Goal: Information Seeking & Learning: Check status

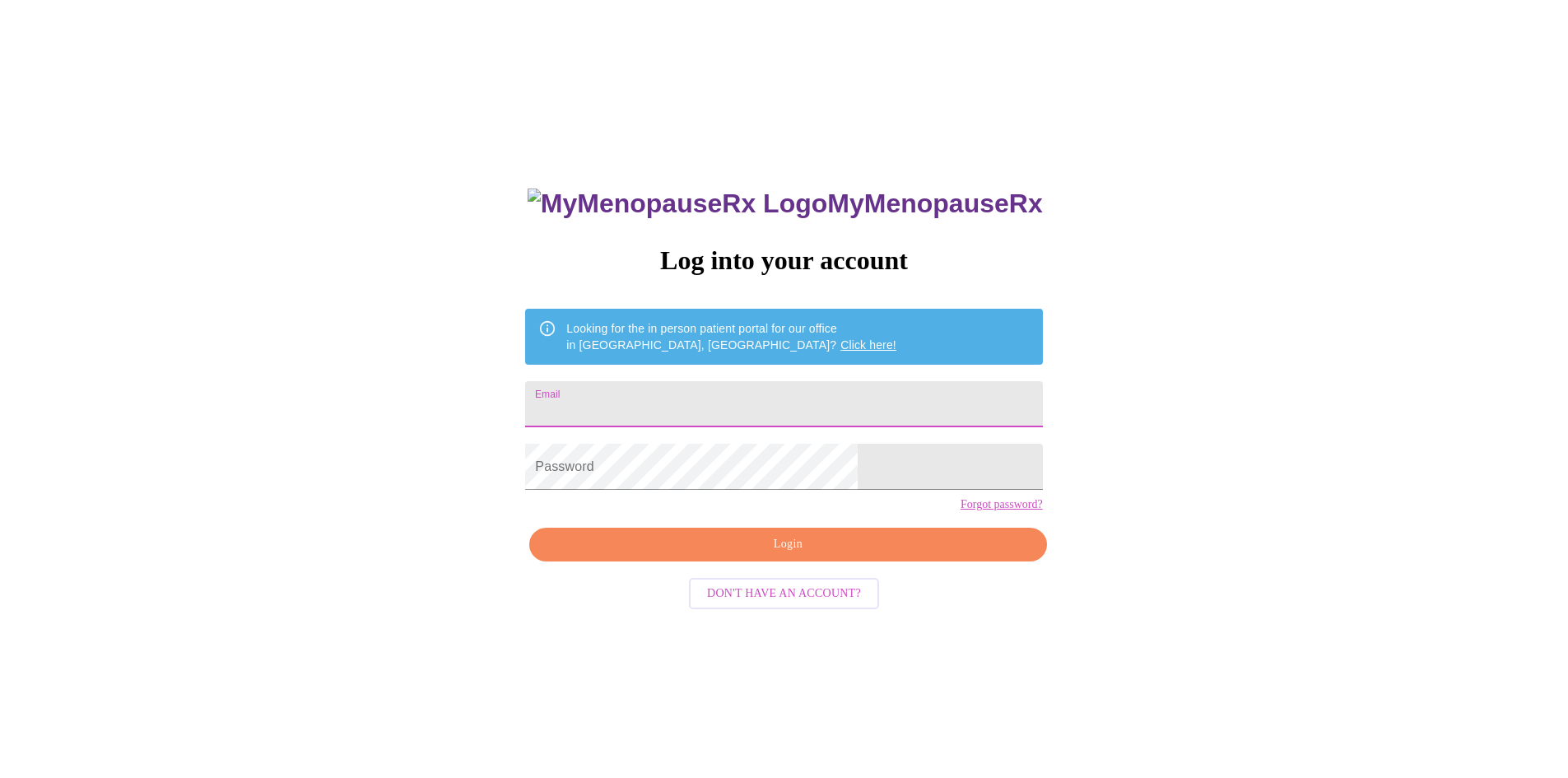
click at [675, 404] on input "Email" at bounding box center [784, 404] width 517 height 46
type input "[EMAIL_ADDRESS][DOMAIN_NAME]"
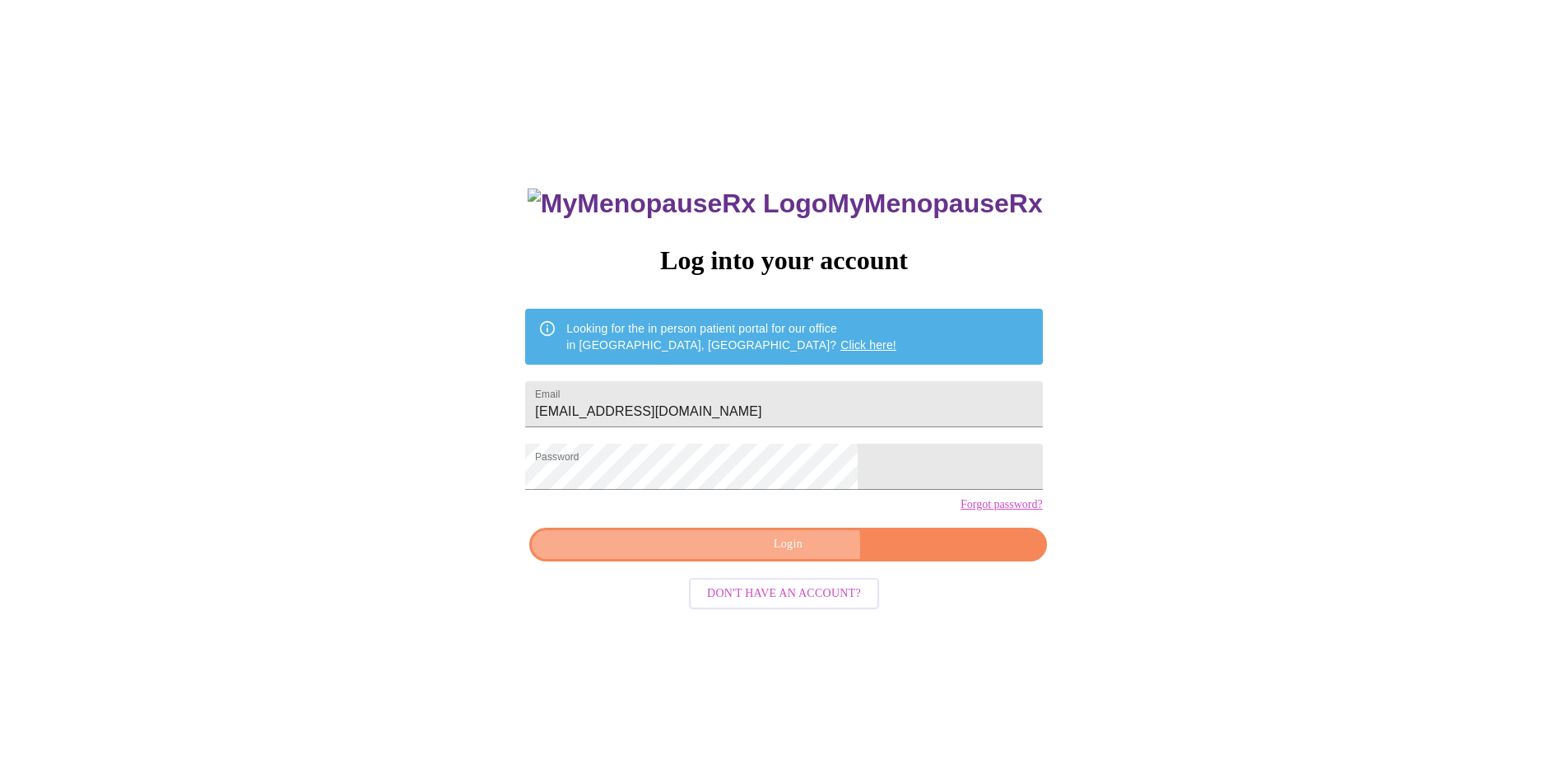
click at [697, 555] on span "Login" at bounding box center [787, 545] width 479 height 20
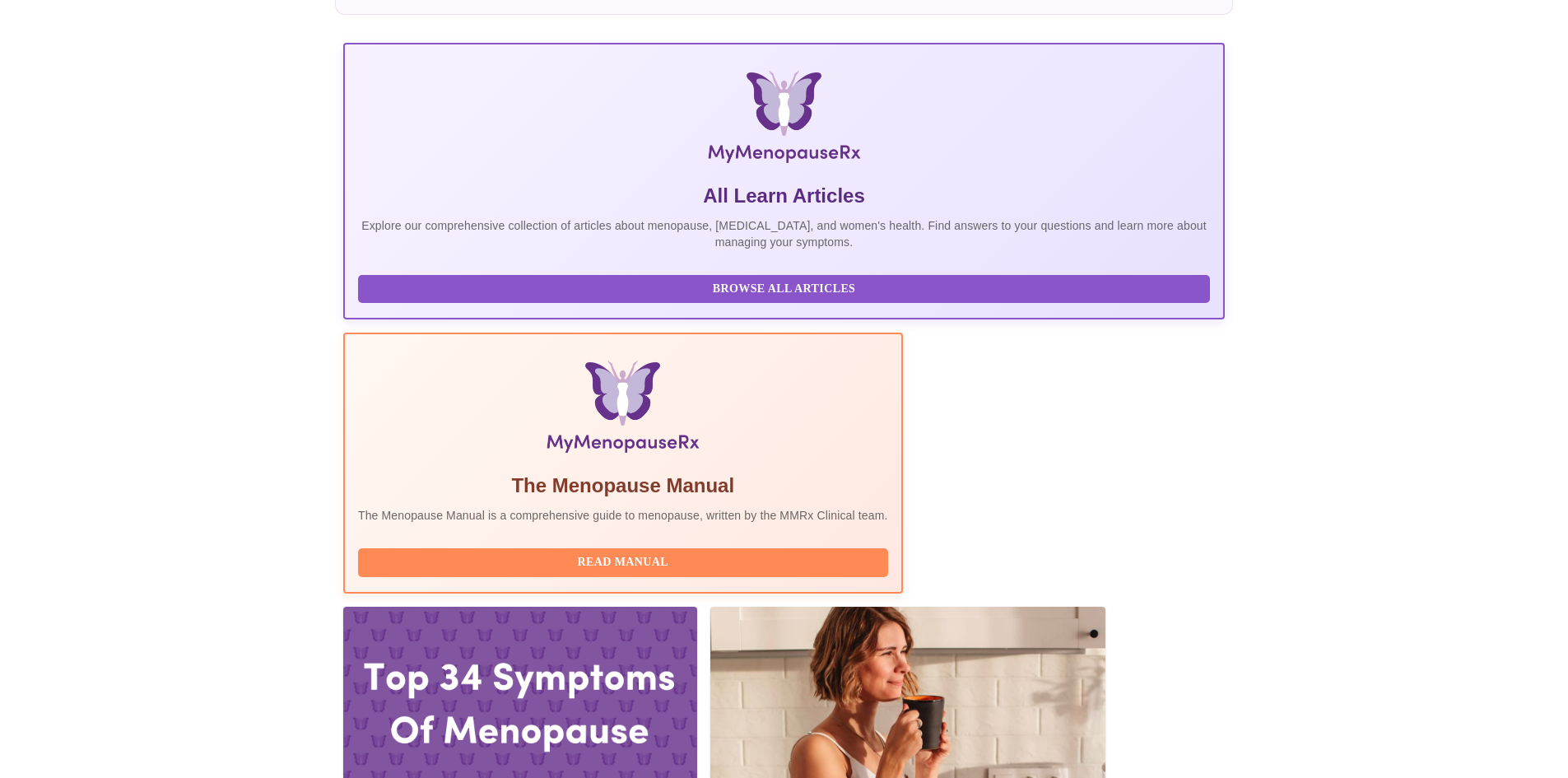
scroll to position [191, 0]
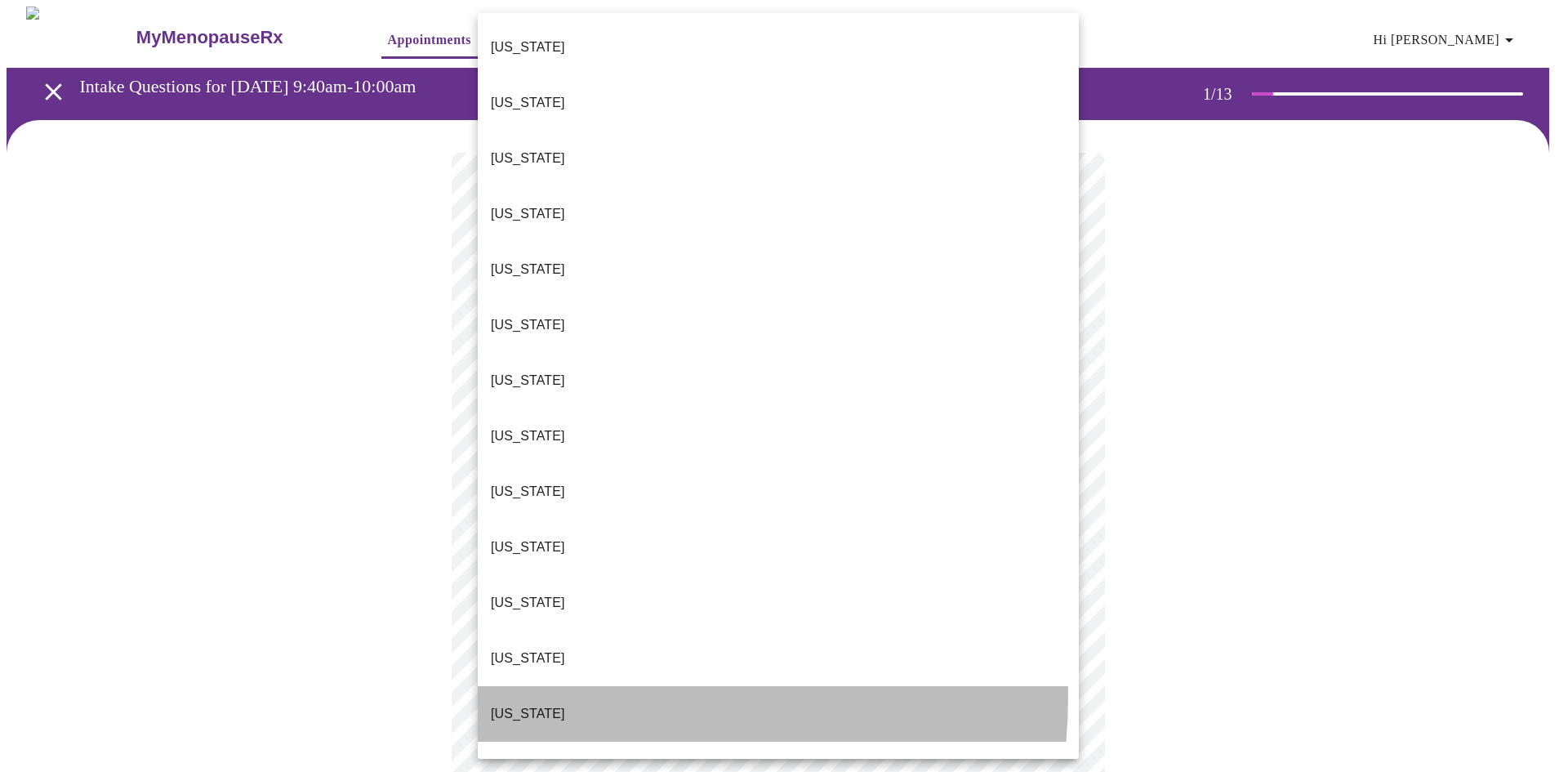
click at [526, 704] on p "[US_STATE]" at bounding box center [528, 713] width 75 height 19
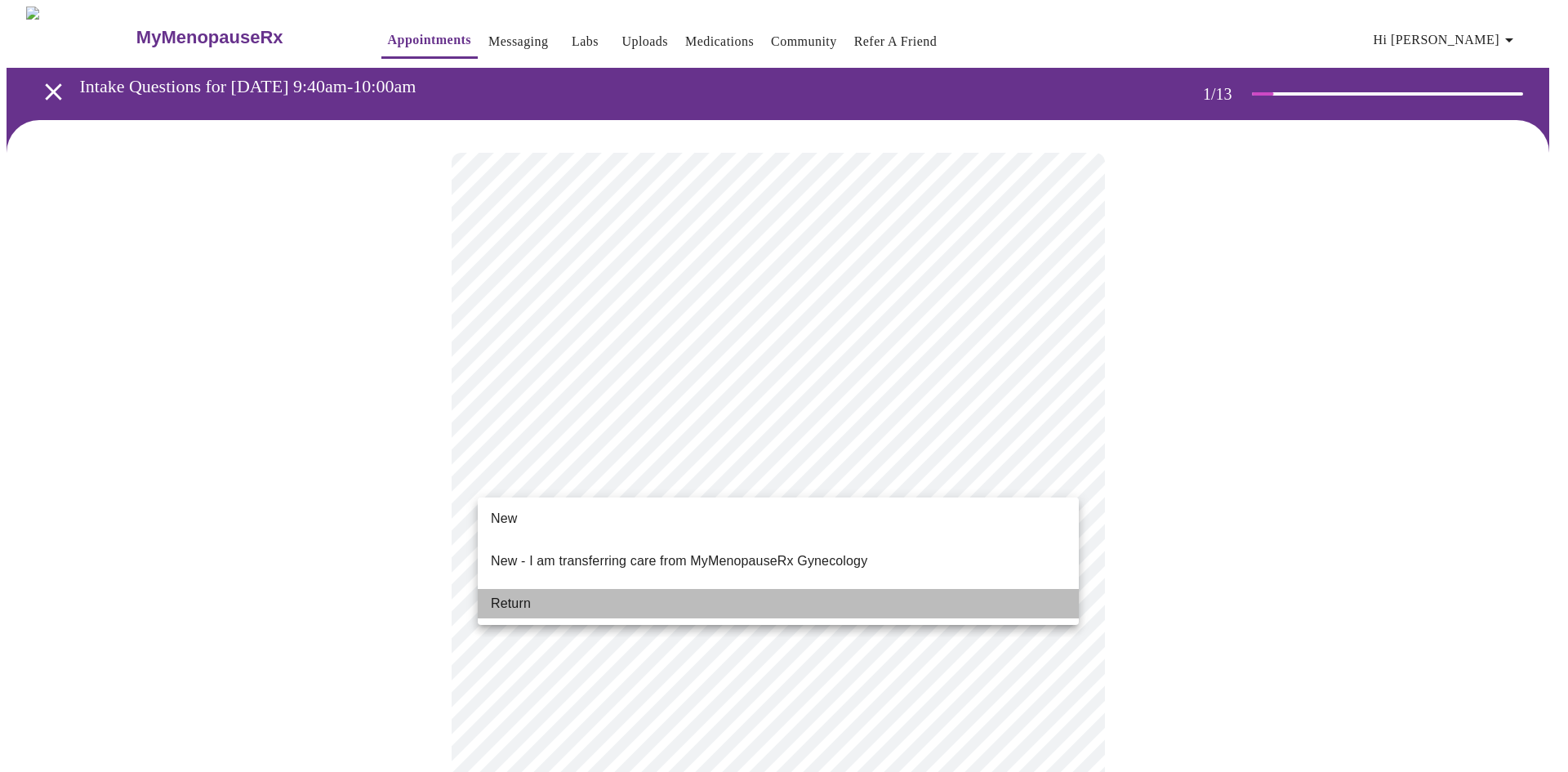
click at [552, 589] on li "Return" at bounding box center [778, 604] width 601 height 30
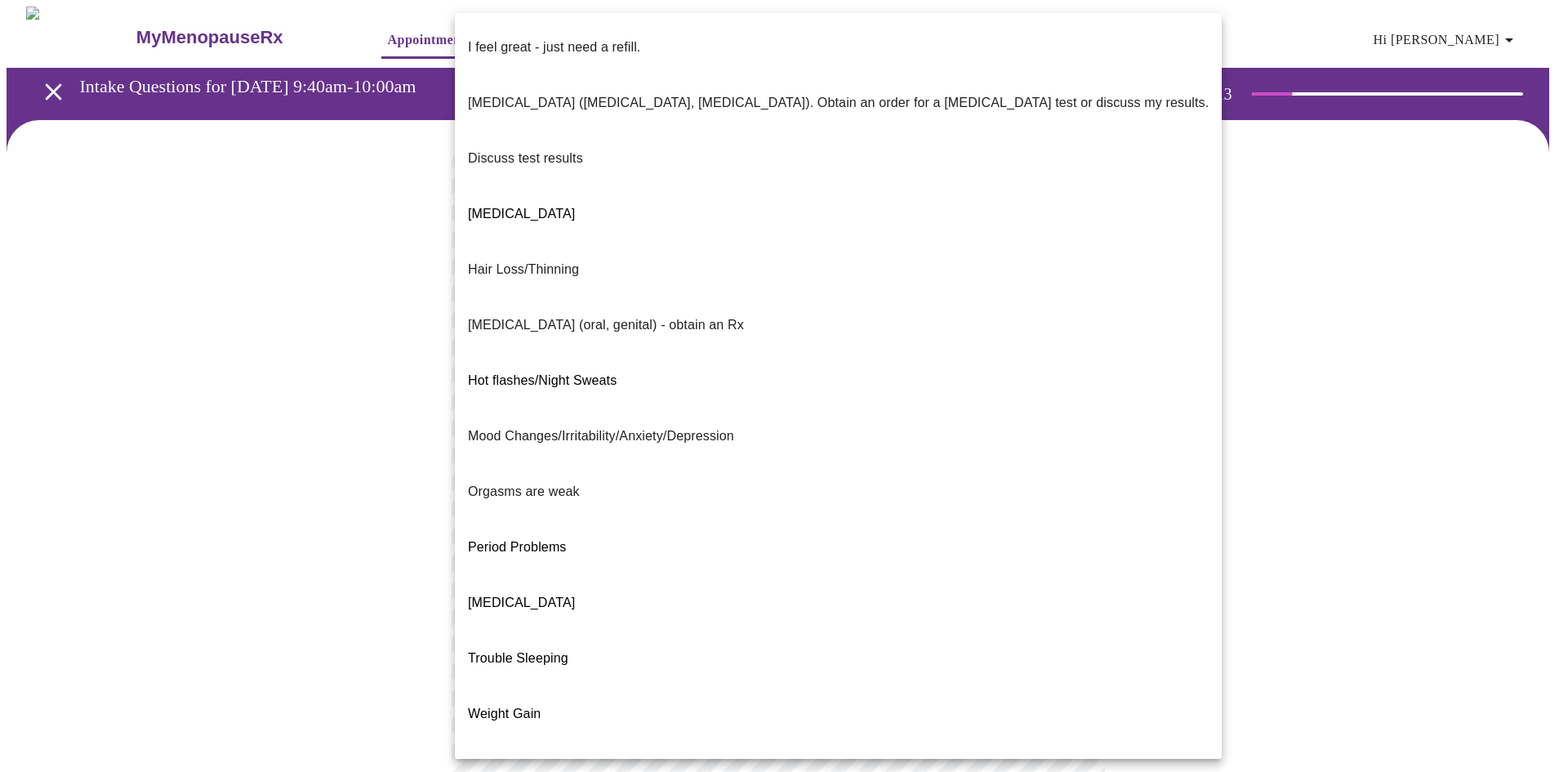
click at [1054, 347] on body "MyMenopauseRx Appointments Messaging Labs Uploads Medications Community Refer a…" at bounding box center [784, 573] width 1555 height 1133
click at [697, 28] on li "I feel great - just need a refill." at bounding box center [838, 47] width 767 height 55
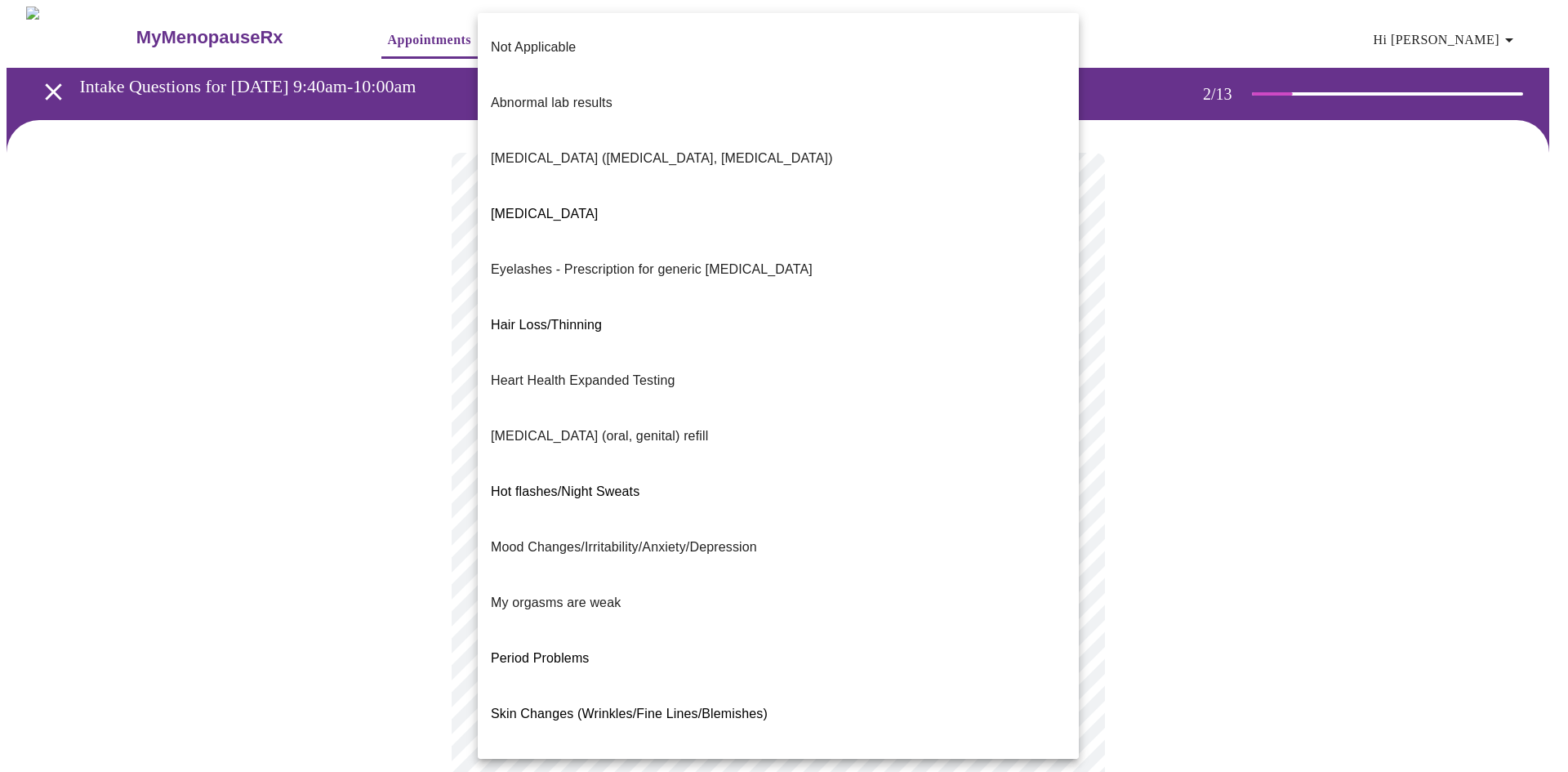
click at [917, 467] on body "MyMenopauseRx Appointments Messaging Labs Uploads Medications Community Refer a…" at bounding box center [784, 568] width 1555 height 1124
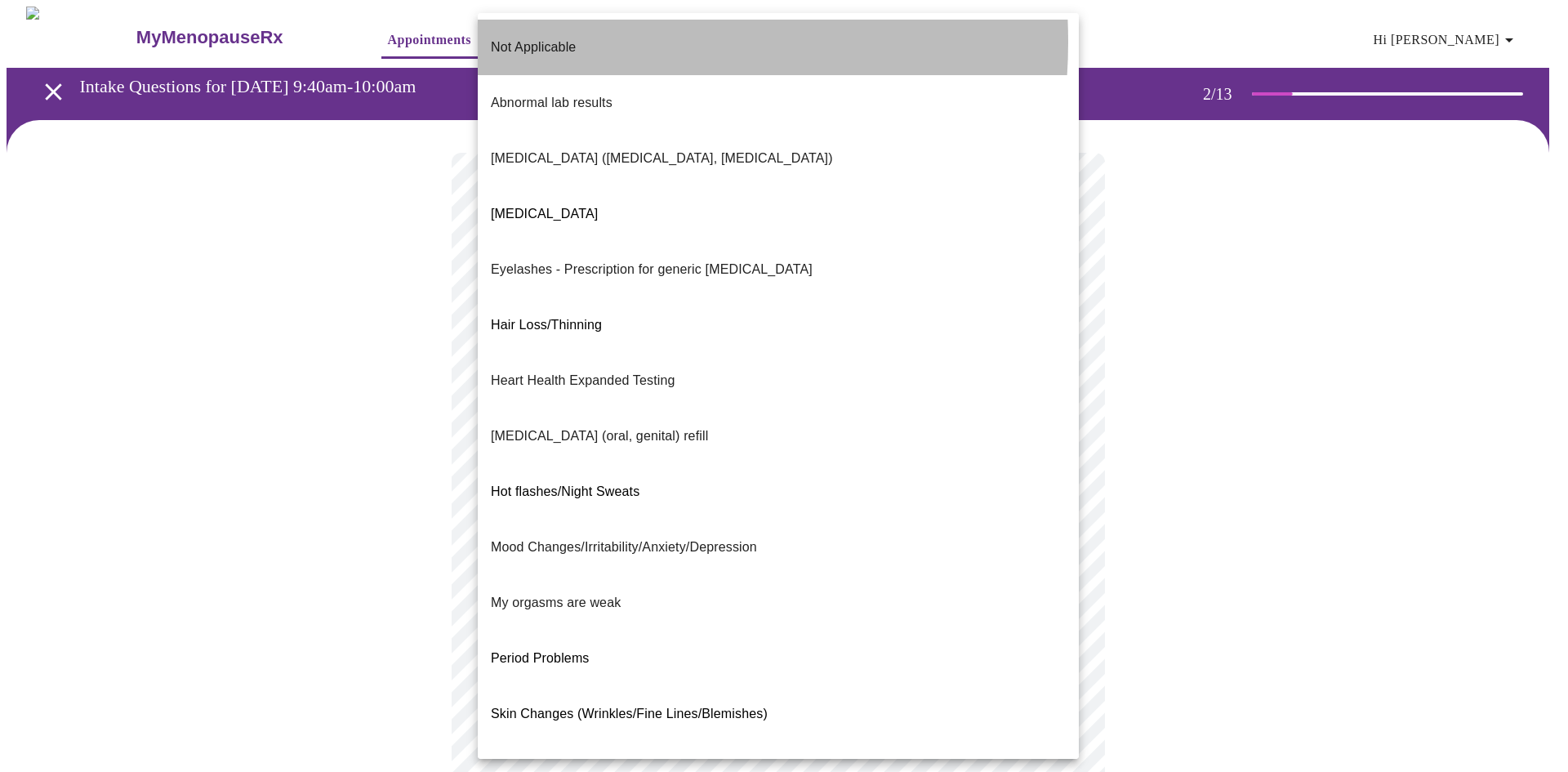
click at [558, 42] on p "Not Applicable" at bounding box center [533, 47] width 85 height 19
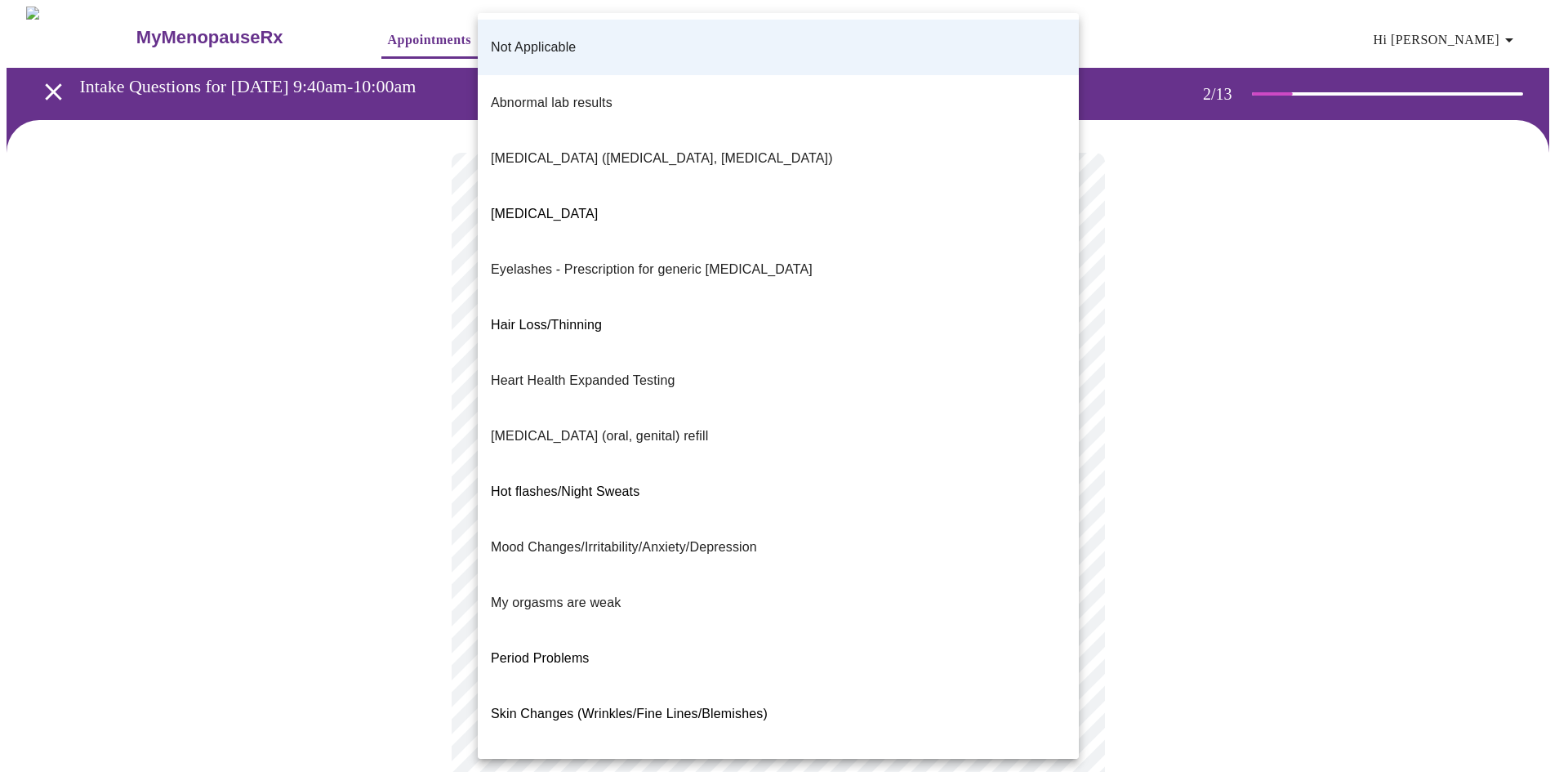
click at [947, 475] on body "MyMenopauseRx Appointments Messaging Labs Uploads Medications Community Refer a…" at bounding box center [784, 564] width 1555 height 1114
click at [1154, 348] on div at bounding box center [784, 386] width 1568 height 772
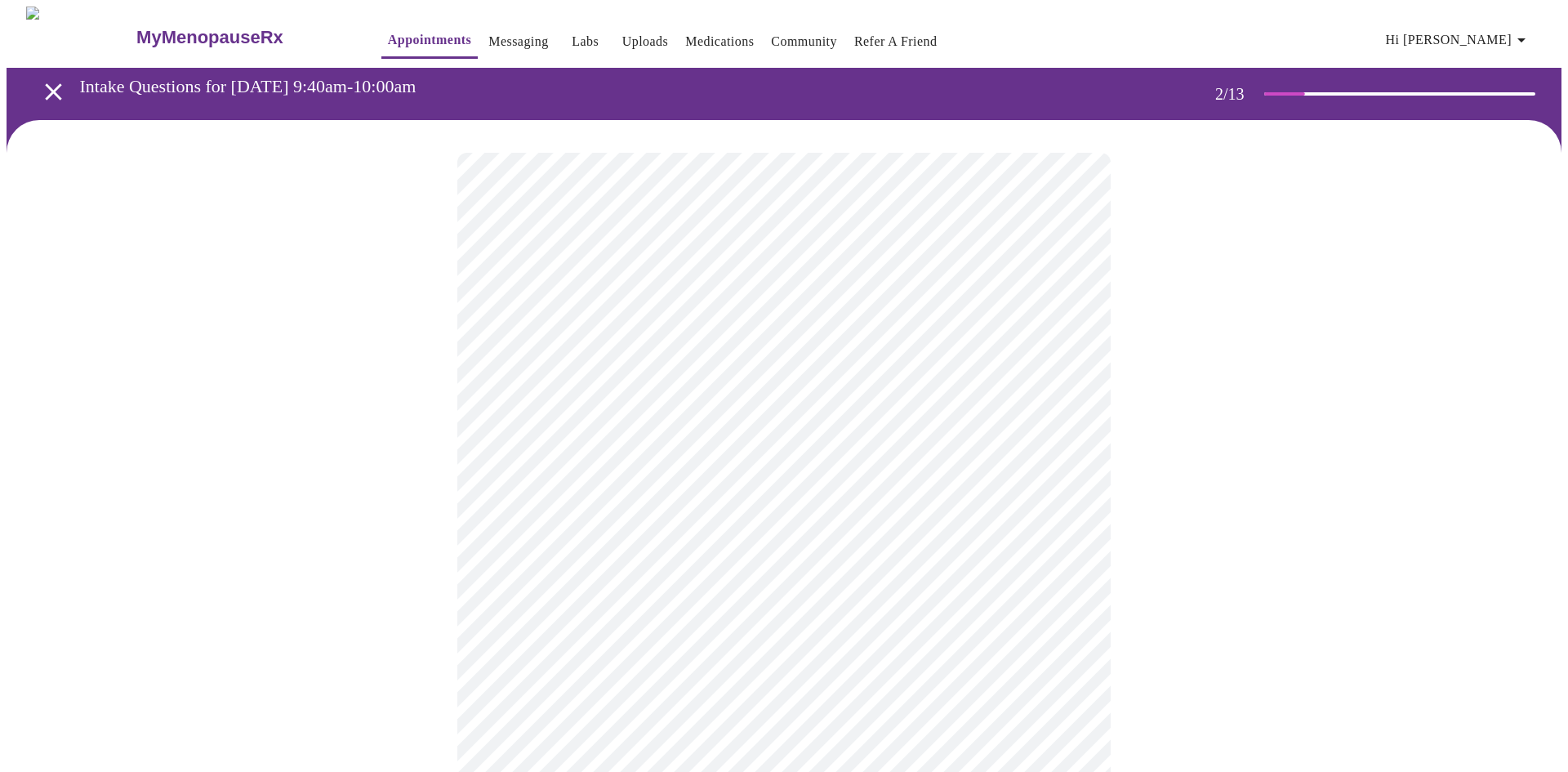
click at [1061, 643] on body "MyMenopauseRx Appointments Messaging Labs Uploads Medications Community Refer a…" at bounding box center [784, 564] width 1555 height 1114
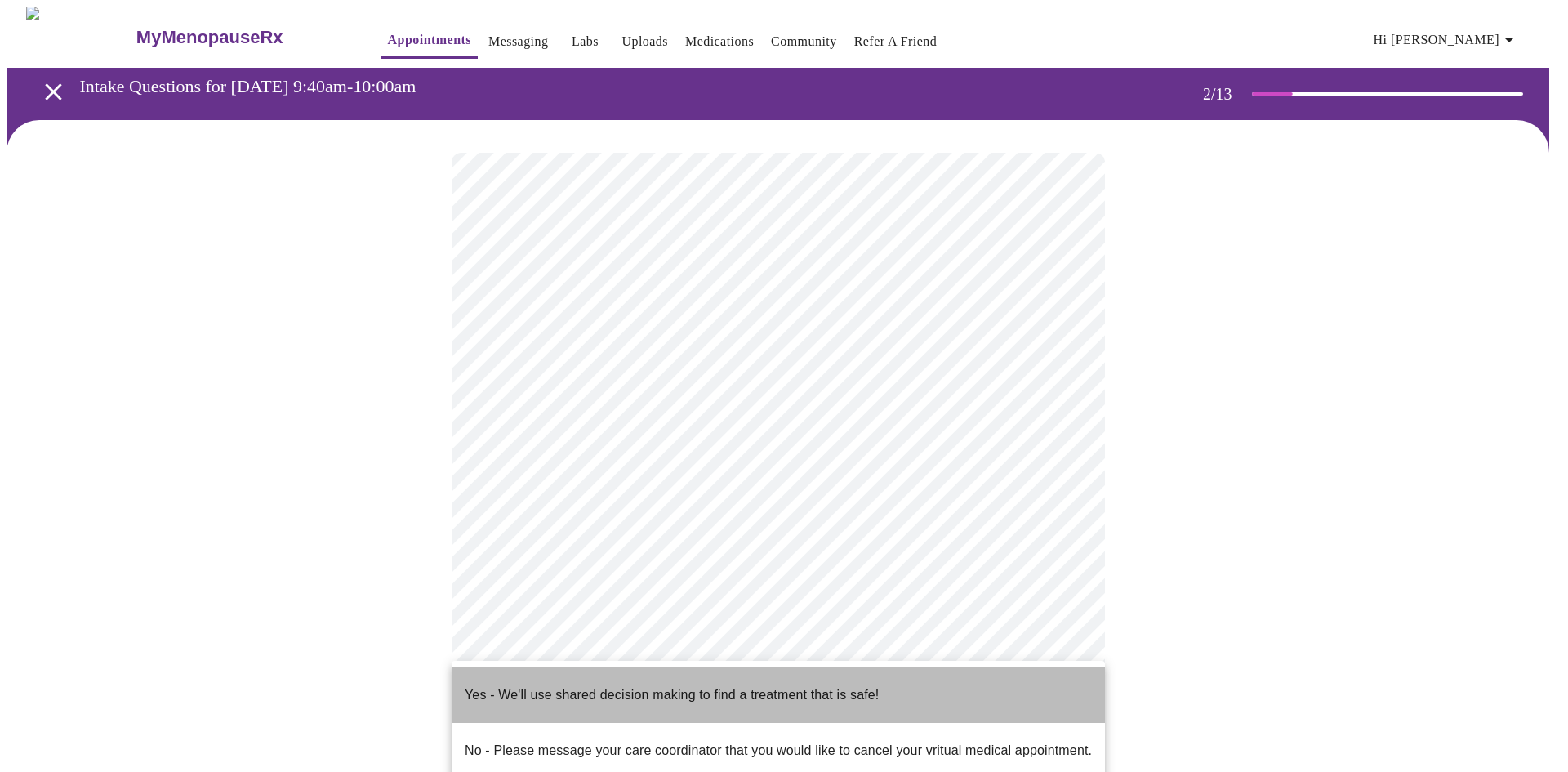
click at [970, 687] on li "Yes - We'll use shared decision making to find a treatment that is safe!" at bounding box center [778, 695] width 654 height 55
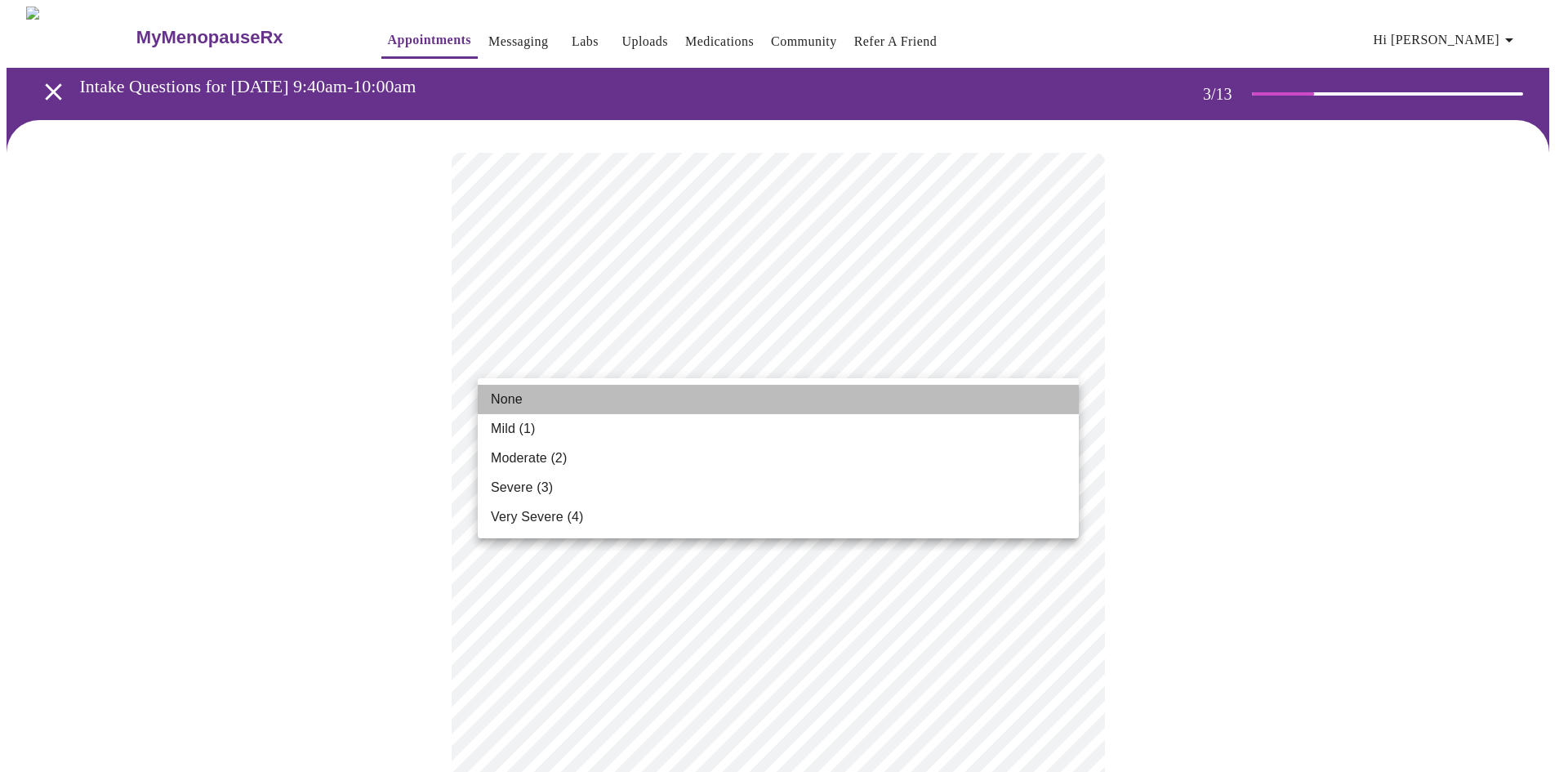
click at [965, 404] on li "None" at bounding box center [778, 399] width 601 height 30
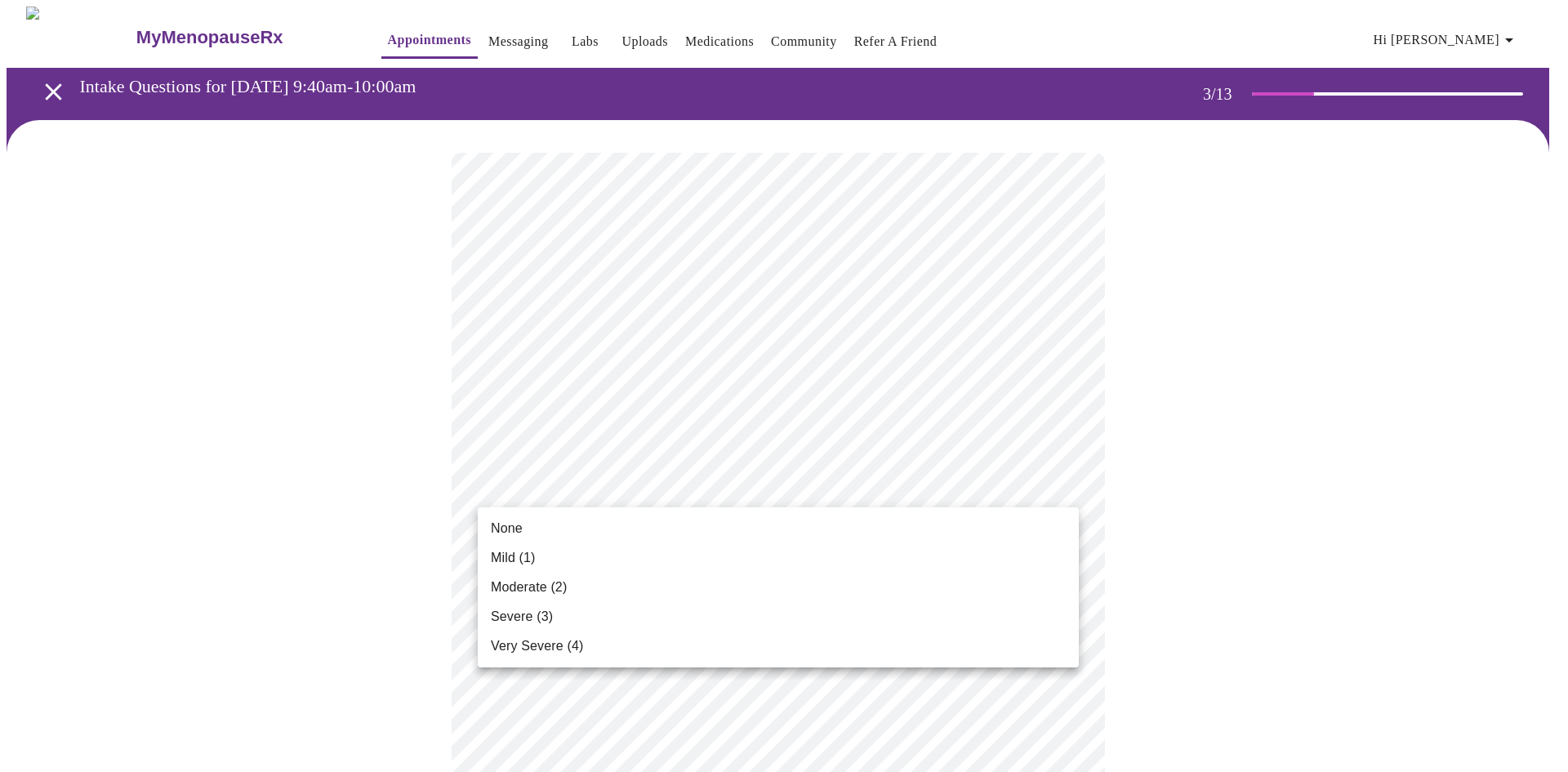
click at [856, 523] on li "None" at bounding box center [778, 529] width 601 height 30
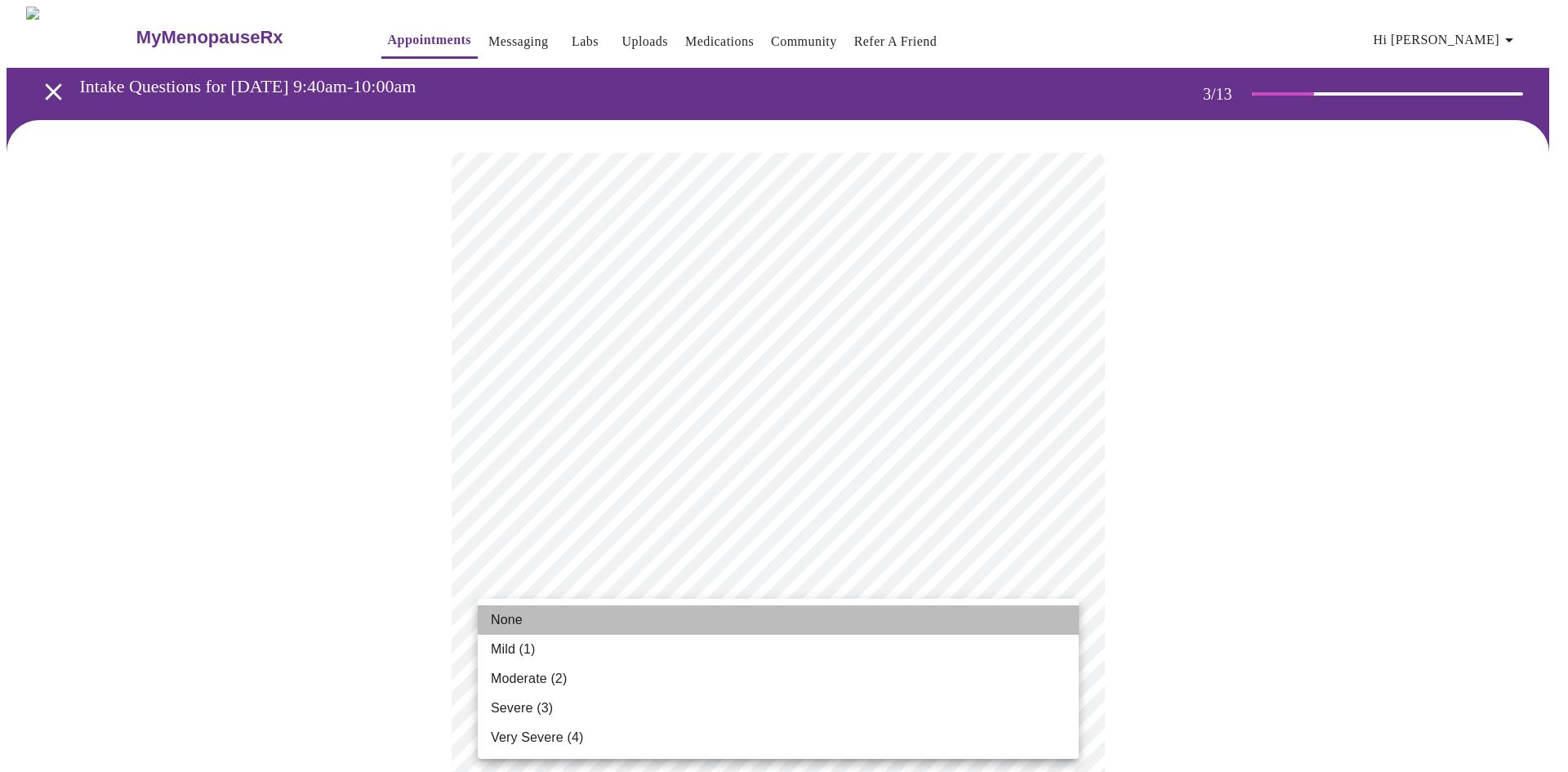
click at [789, 614] on li "None" at bounding box center [778, 620] width 601 height 30
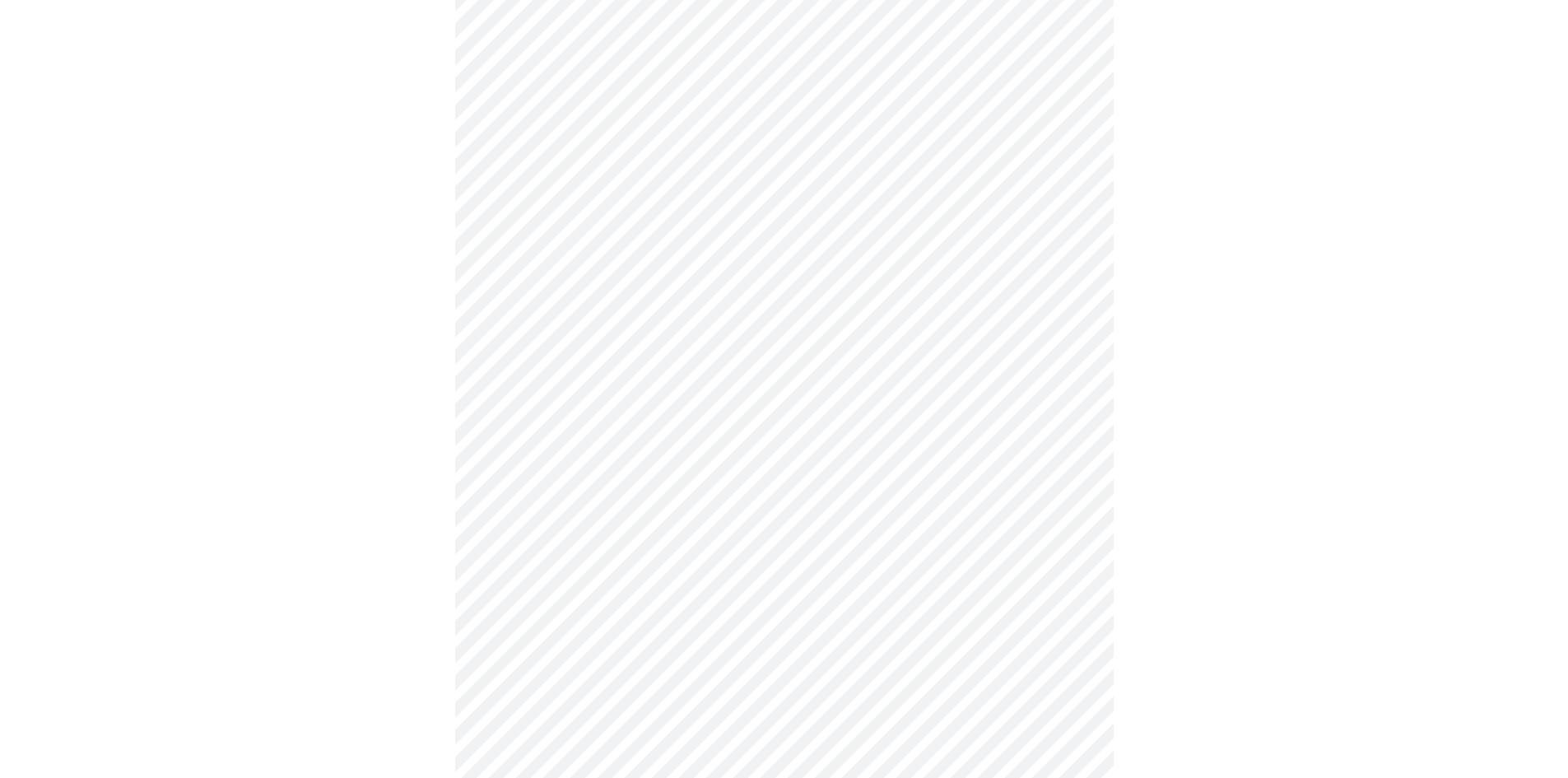
scroll to position [473, 0]
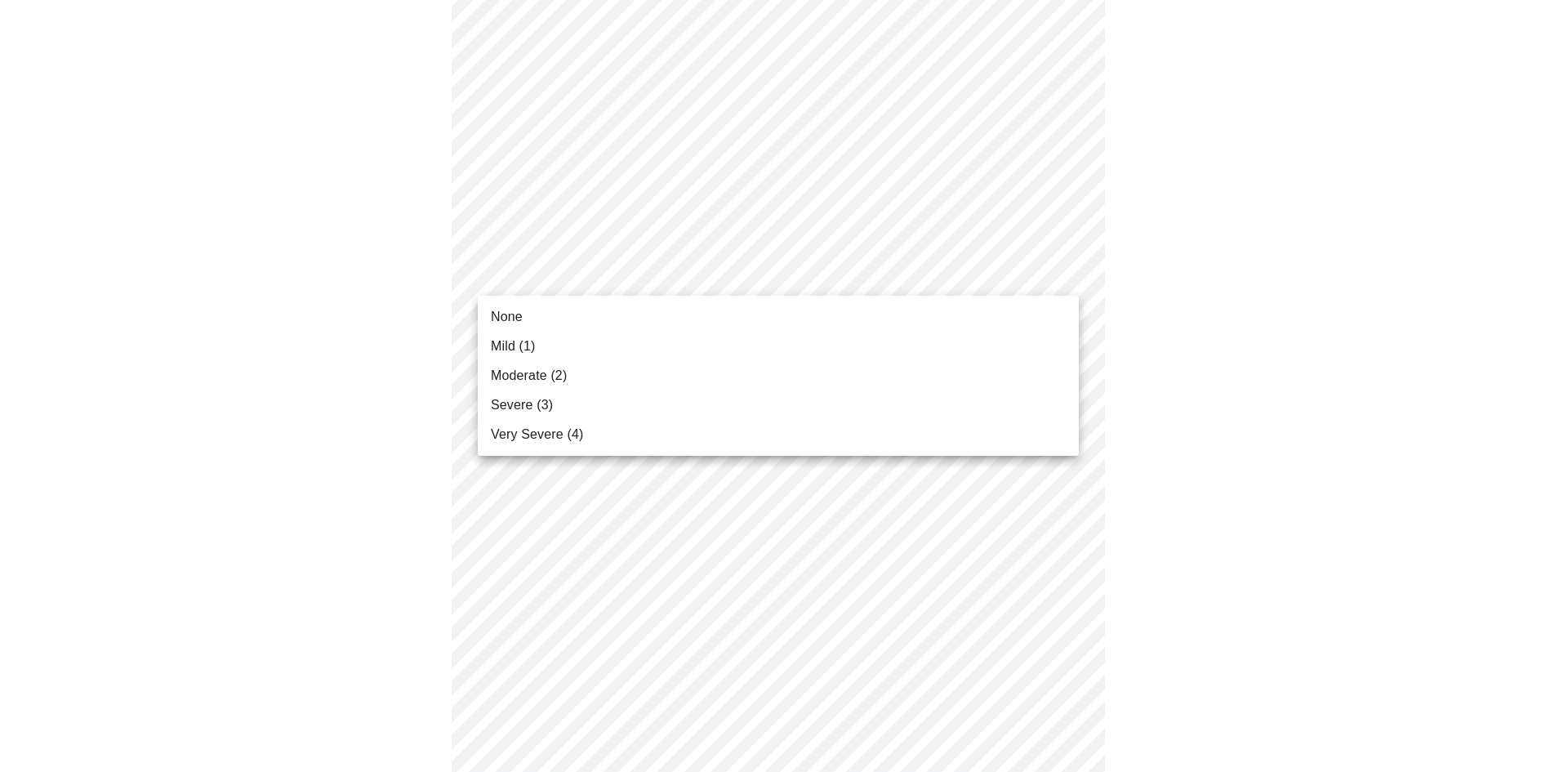
click at [889, 288] on body "MyMenopauseRx Appointments Messaging Labs Uploads Medications Community Refer a…" at bounding box center [784, 588] width 1555 height 2104
click at [875, 308] on li "None" at bounding box center [778, 317] width 601 height 30
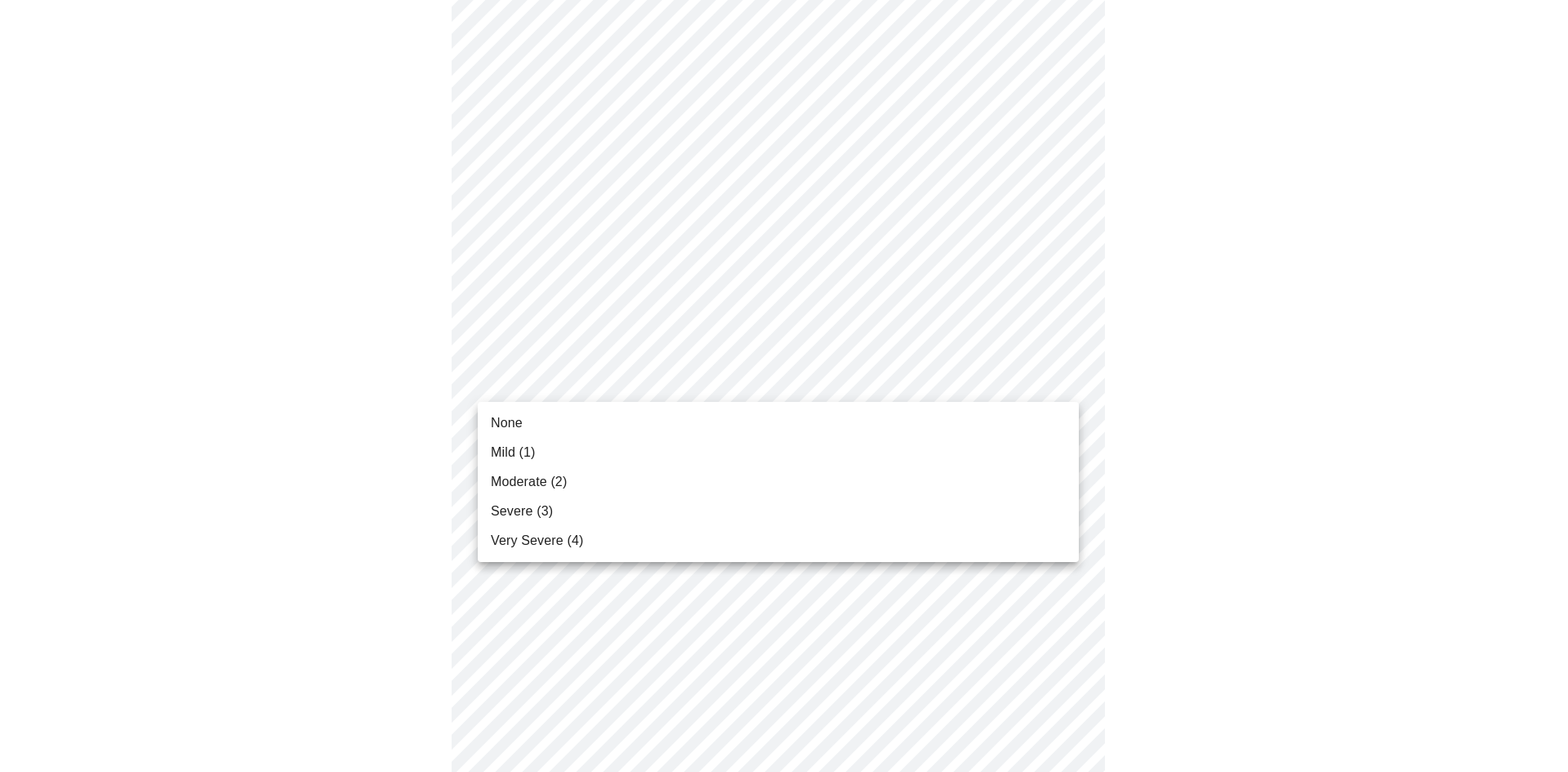
click at [809, 379] on body "MyMenopauseRx Appointments Messaging Labs Uploads Medications Community Refer a…" at bounding box center [784, 577] width 1555 height 2082
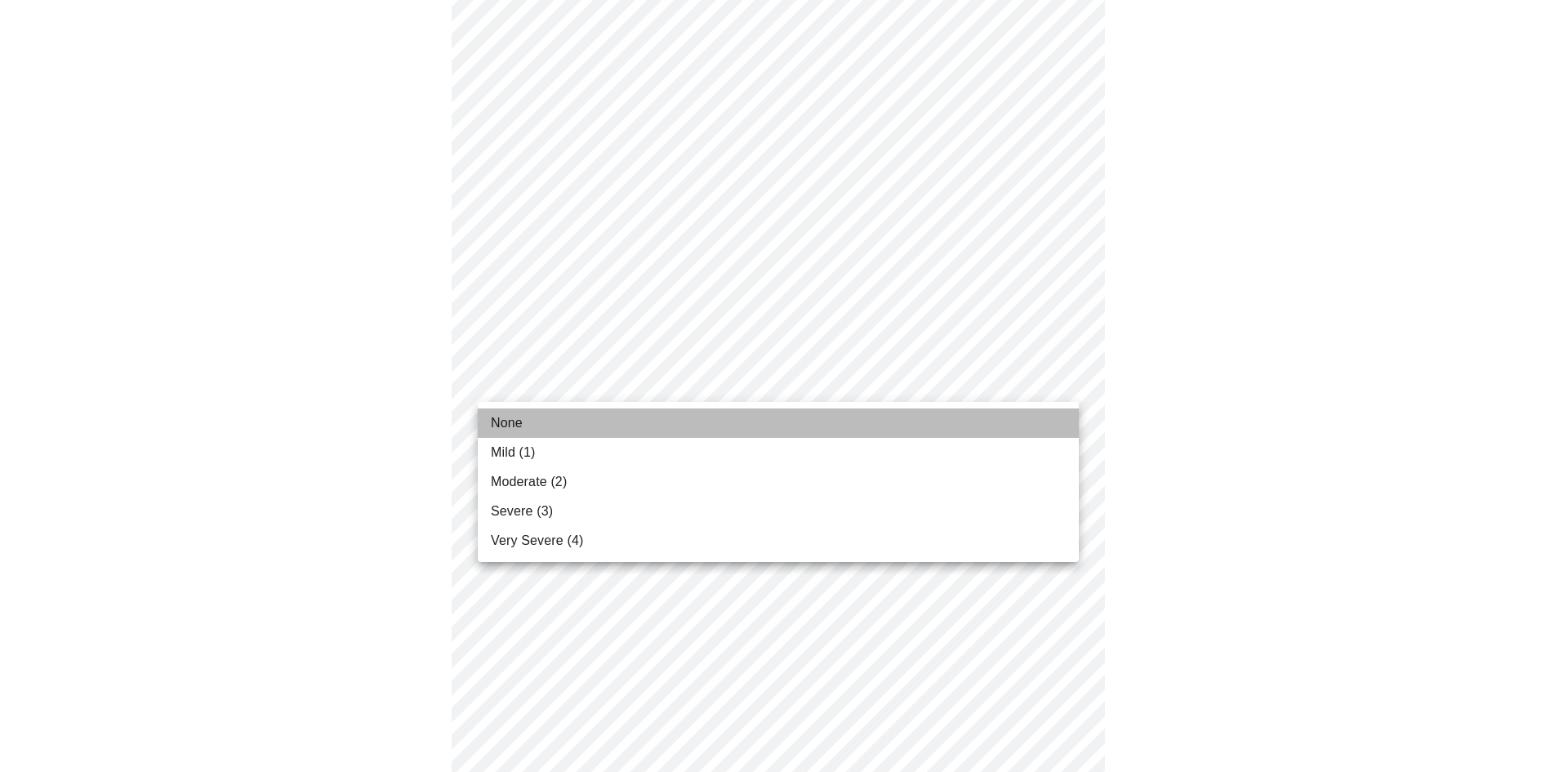
click at [790, 411] on li "None" at bounding box center [778, 423] width 601 height 30
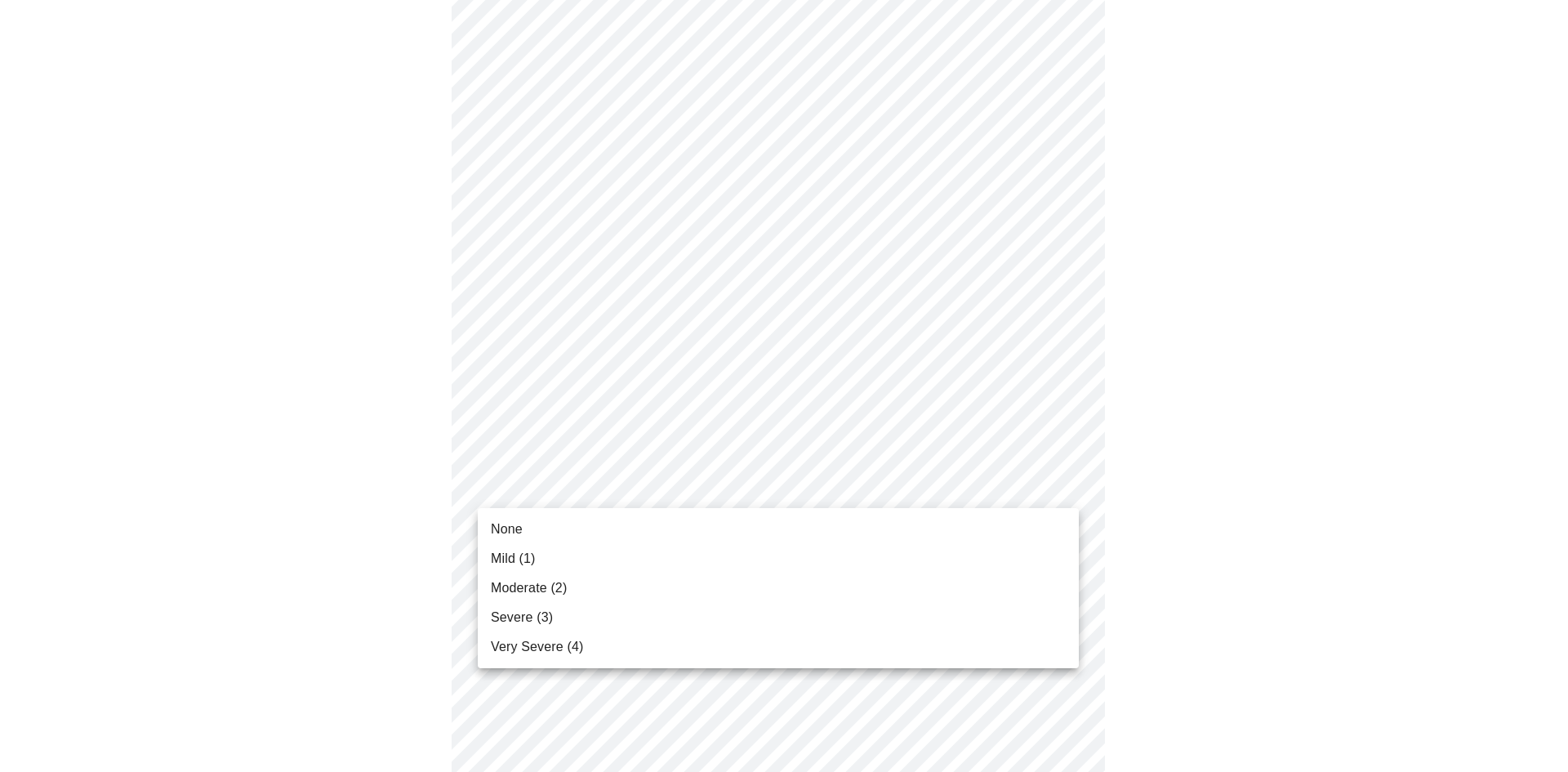
click at [732, 489] on body "MyMenopauseRx Appointments Messaging Labs Uploads Medications Community Refer a…" at bounding box center [784, 566] width 1555 height 2059
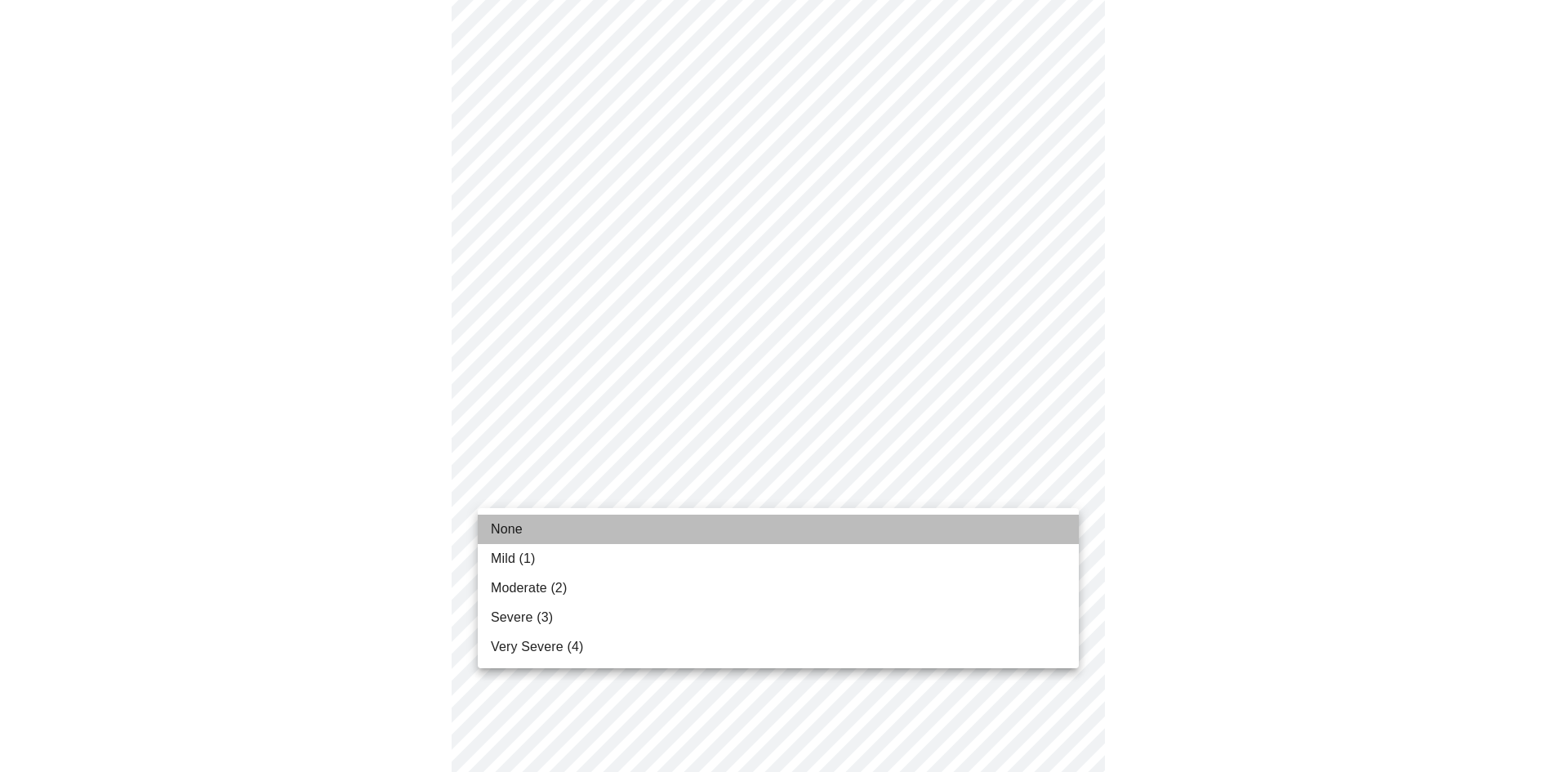
click at [719, 517] on li "None" at bounding box center [778, 529] width 601 height 30
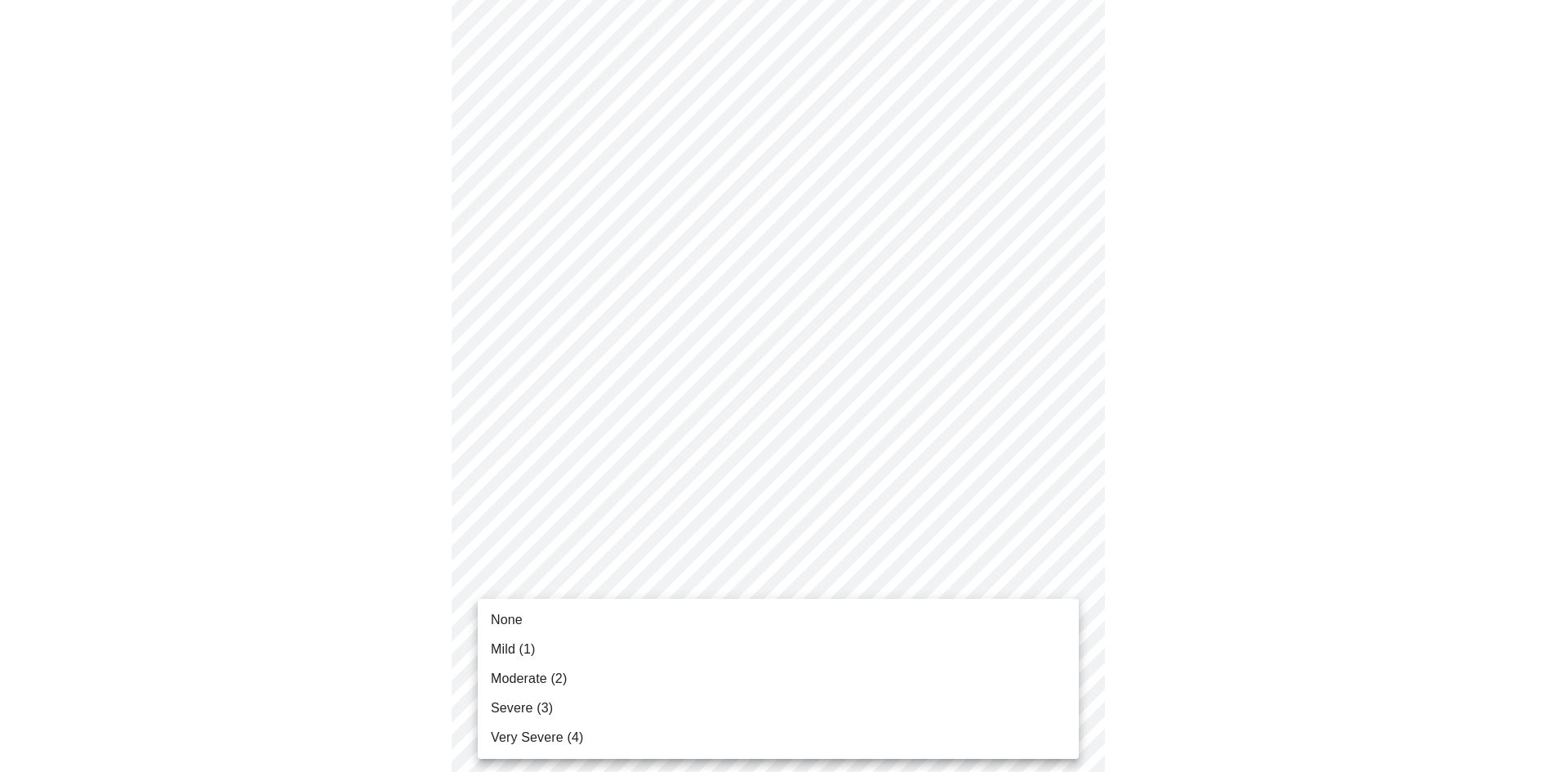
click at [671, 611] on body "MyMenopauseRx Appointments Messaging Labs Uploads Medications Community Refer a…" at bounding box center [784, 554] width 1555 height 2036
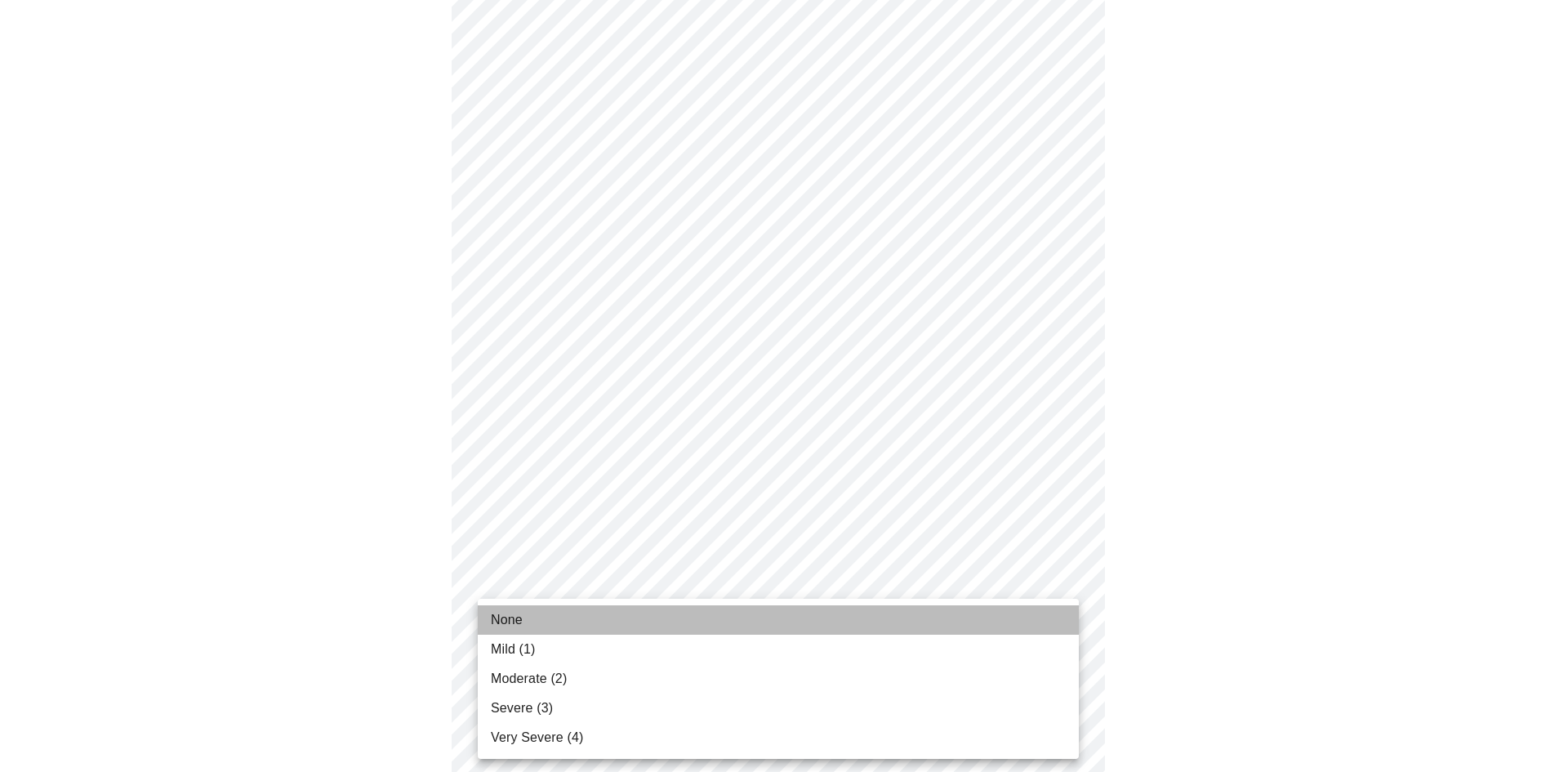
click at [668, 619] on li "None" at bounding box center [778, 620] width 601 height 30
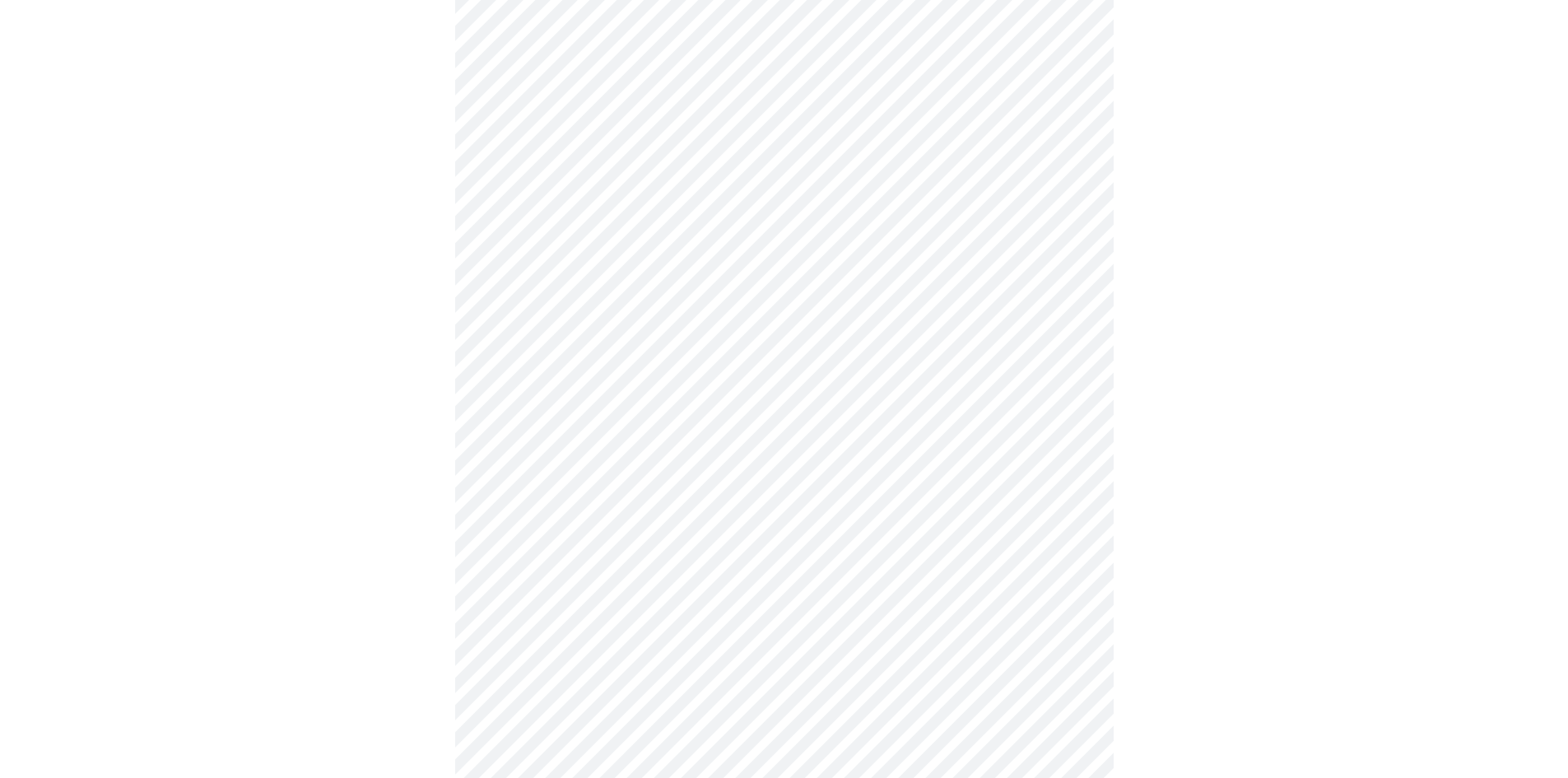
scroll to position [1048, 0]
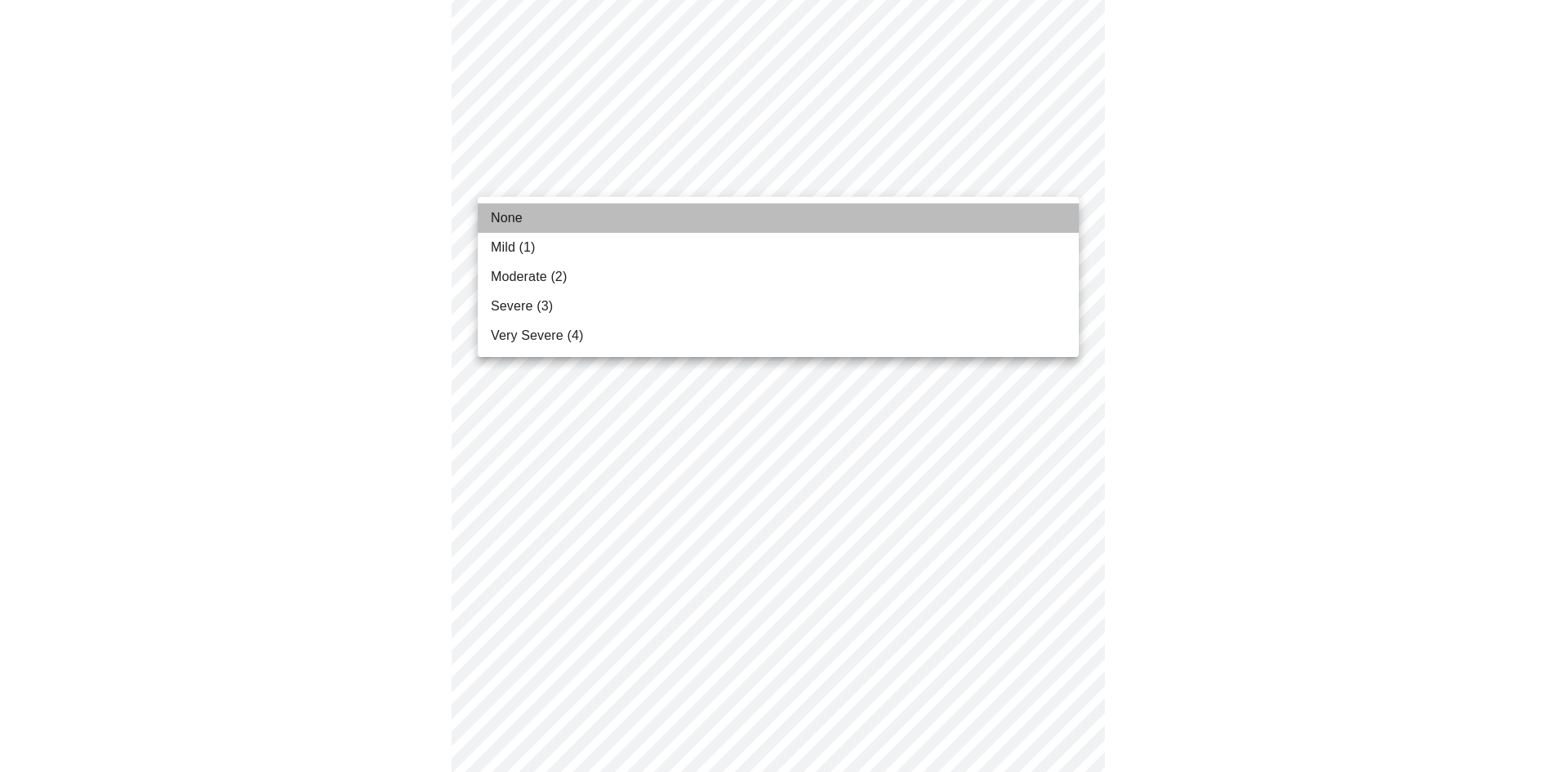
click at [943, 213] on li "None" at bounding box center [778, 219] width 601 height 30
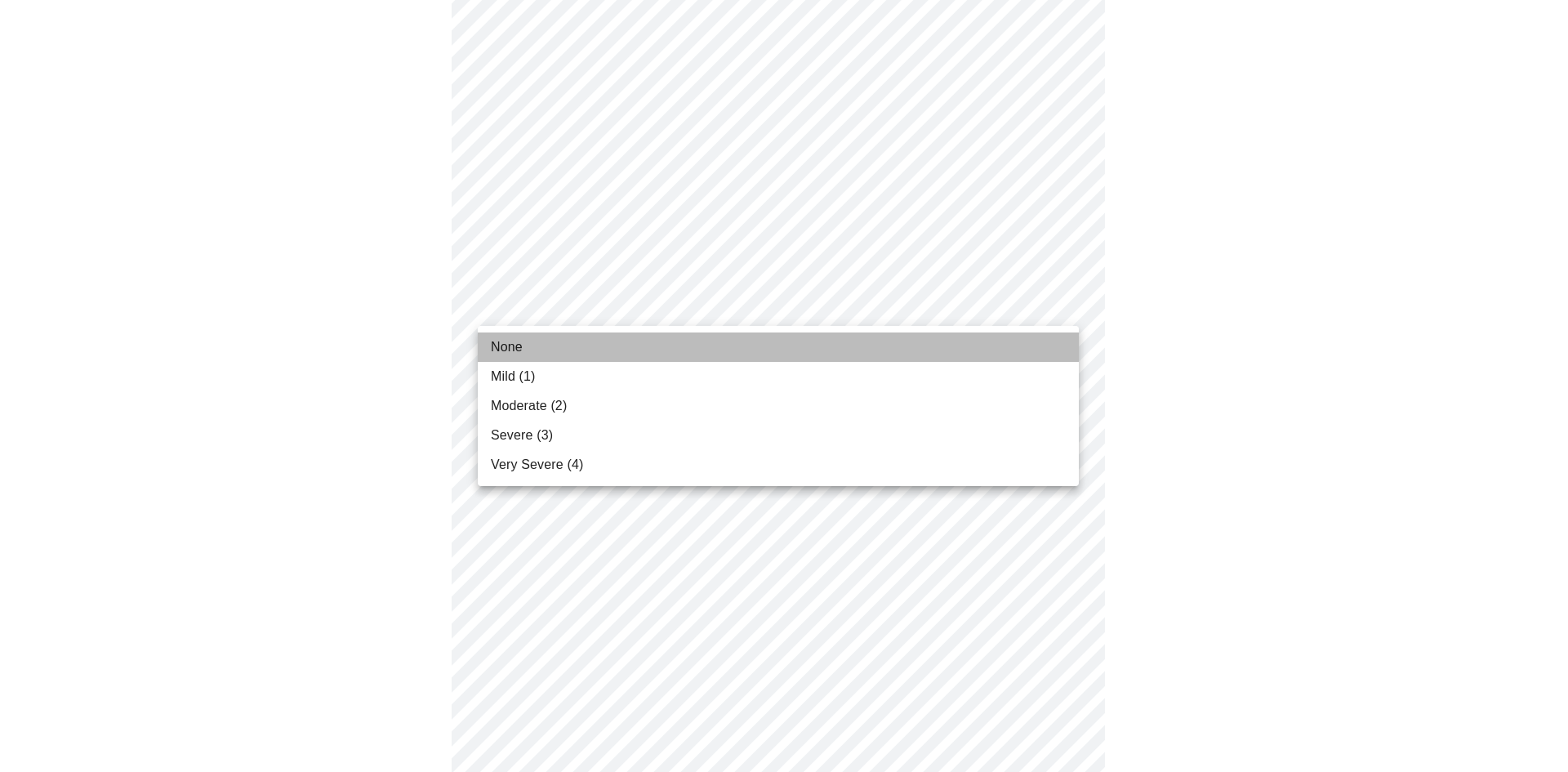
click at [770, 340] on li "None" at bounding box center [778, 347] width 601 height 30
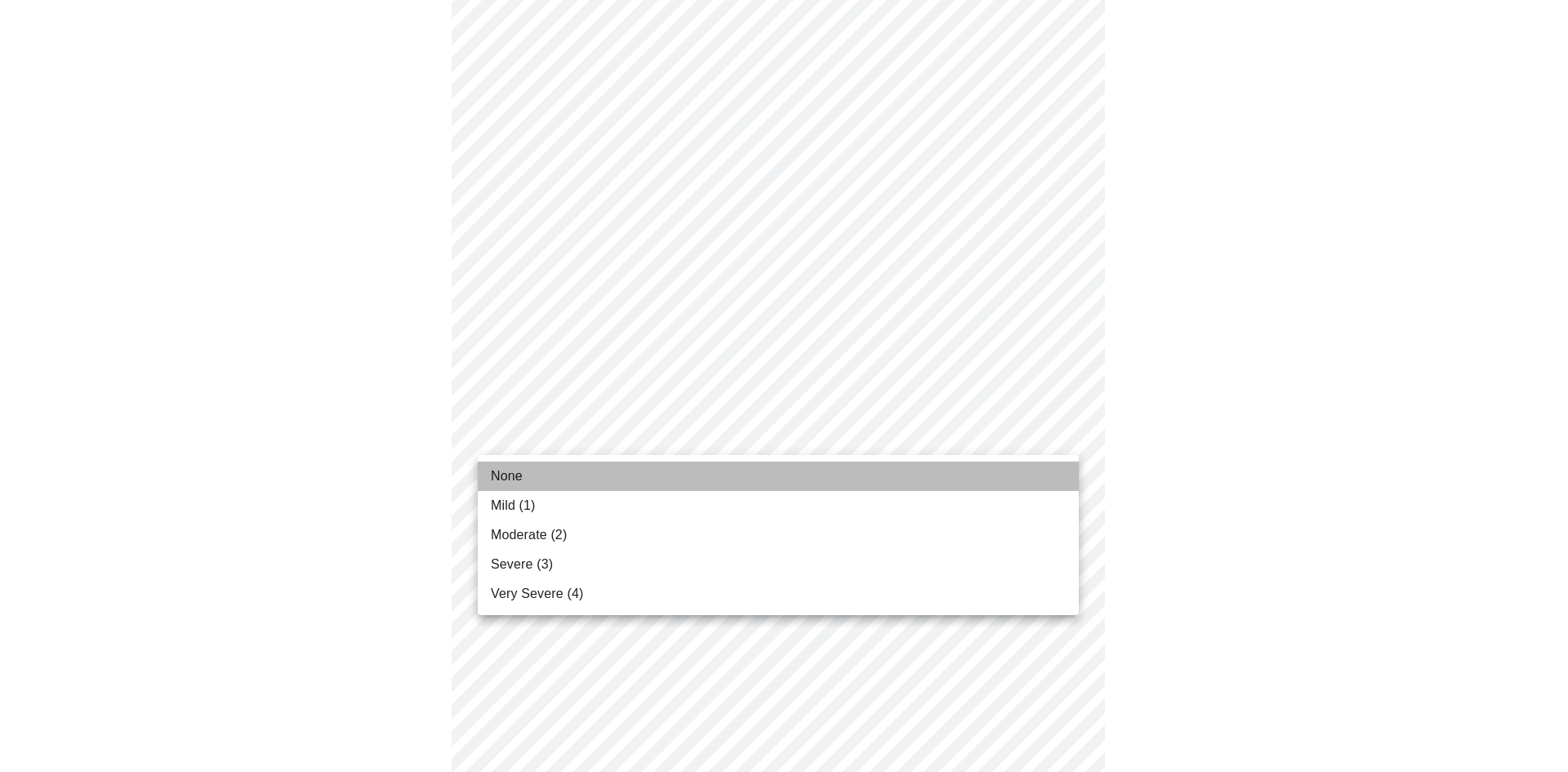
click at [693, 469] on li "None" at bounding box center [778, 476] width 601 height 30
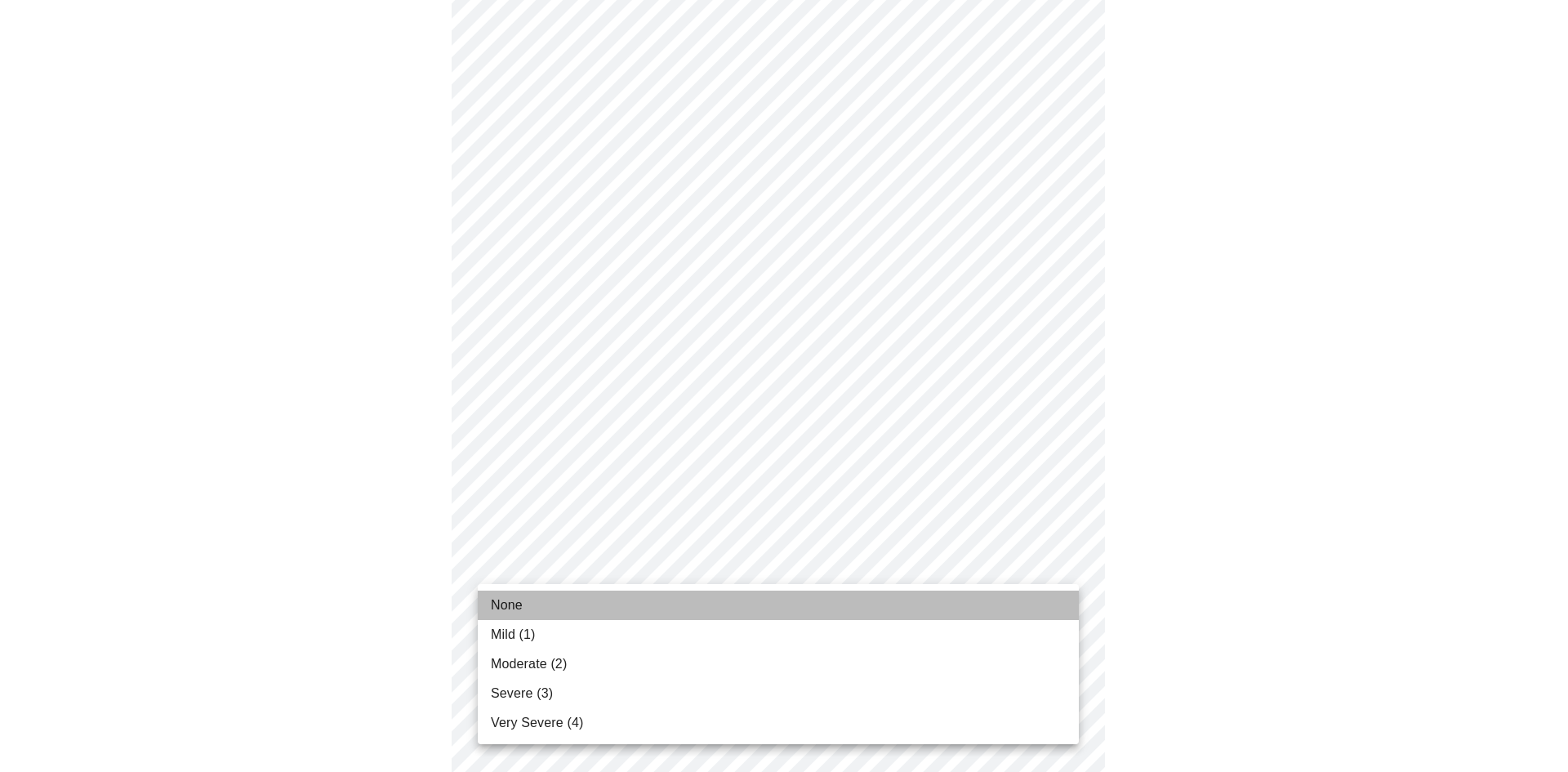
click at [627, 597] on li "None" at bounding box center [778, 605] width 601 height 30
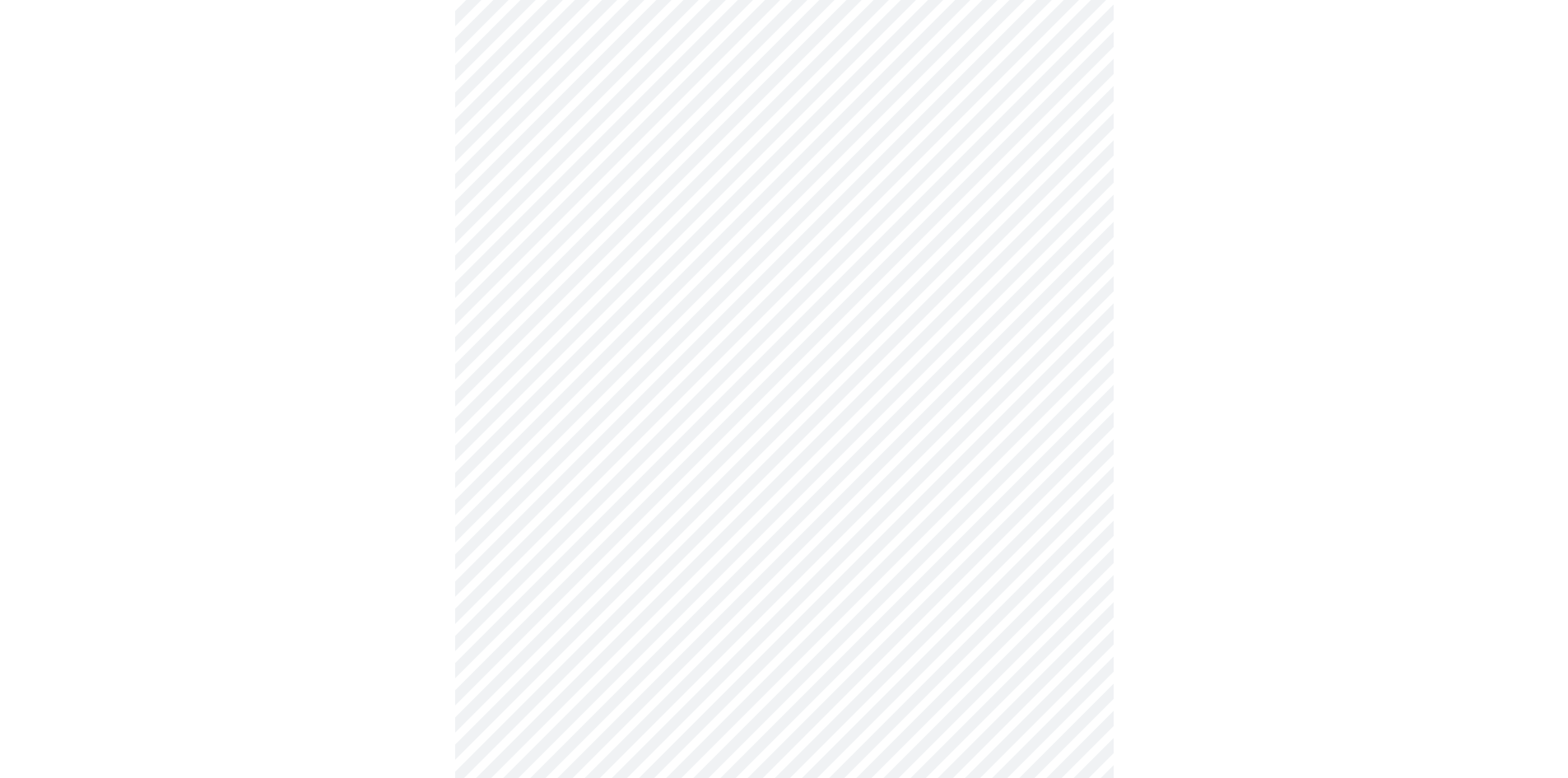
scroll to position [676, 0]
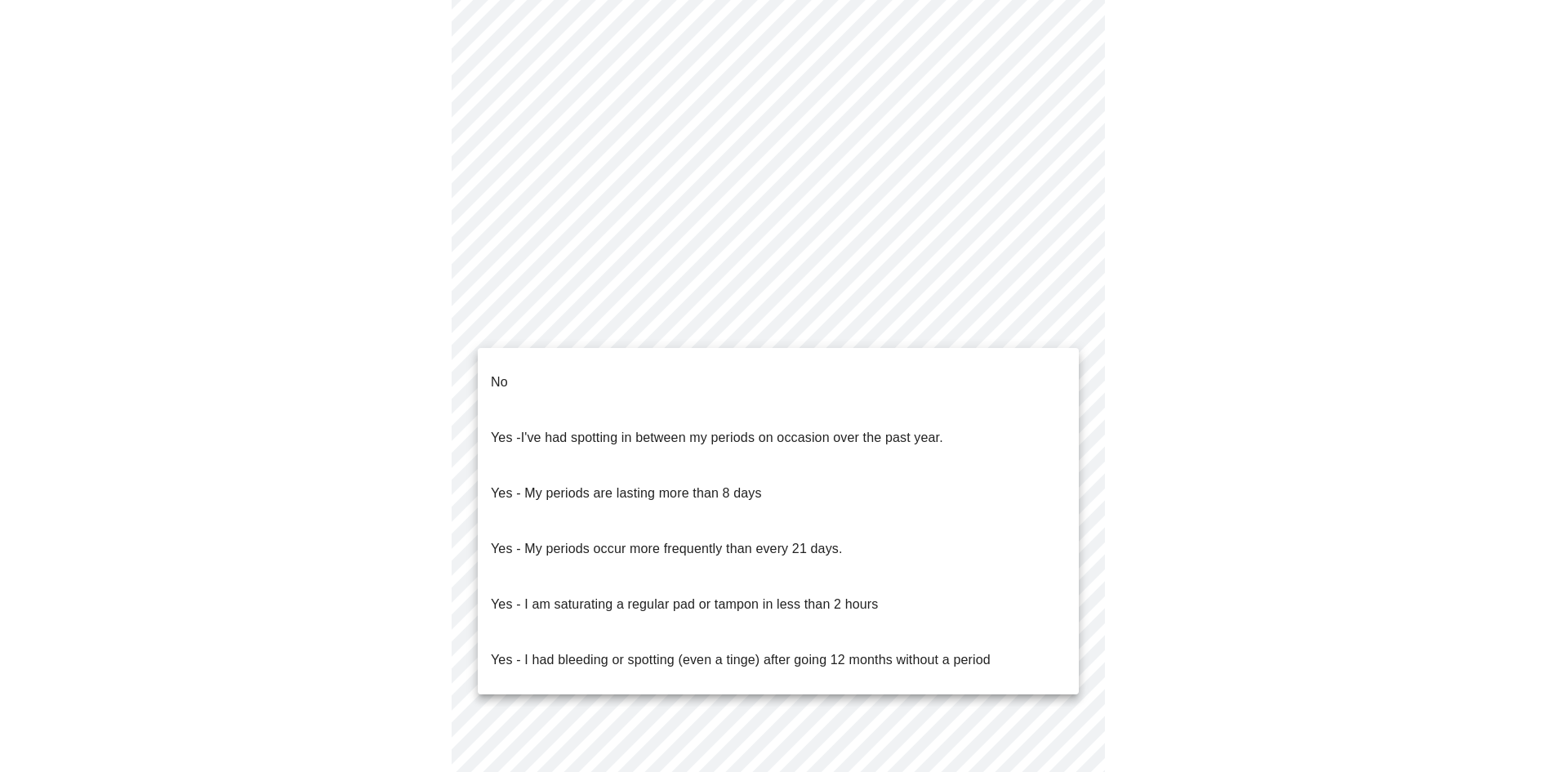
click at [878, 340] on body "MyMenopauseRx Appointments Messaging Labs Uploads Medications Community Refer a…" at bounding box center [784, 142] width 1555 height 1612
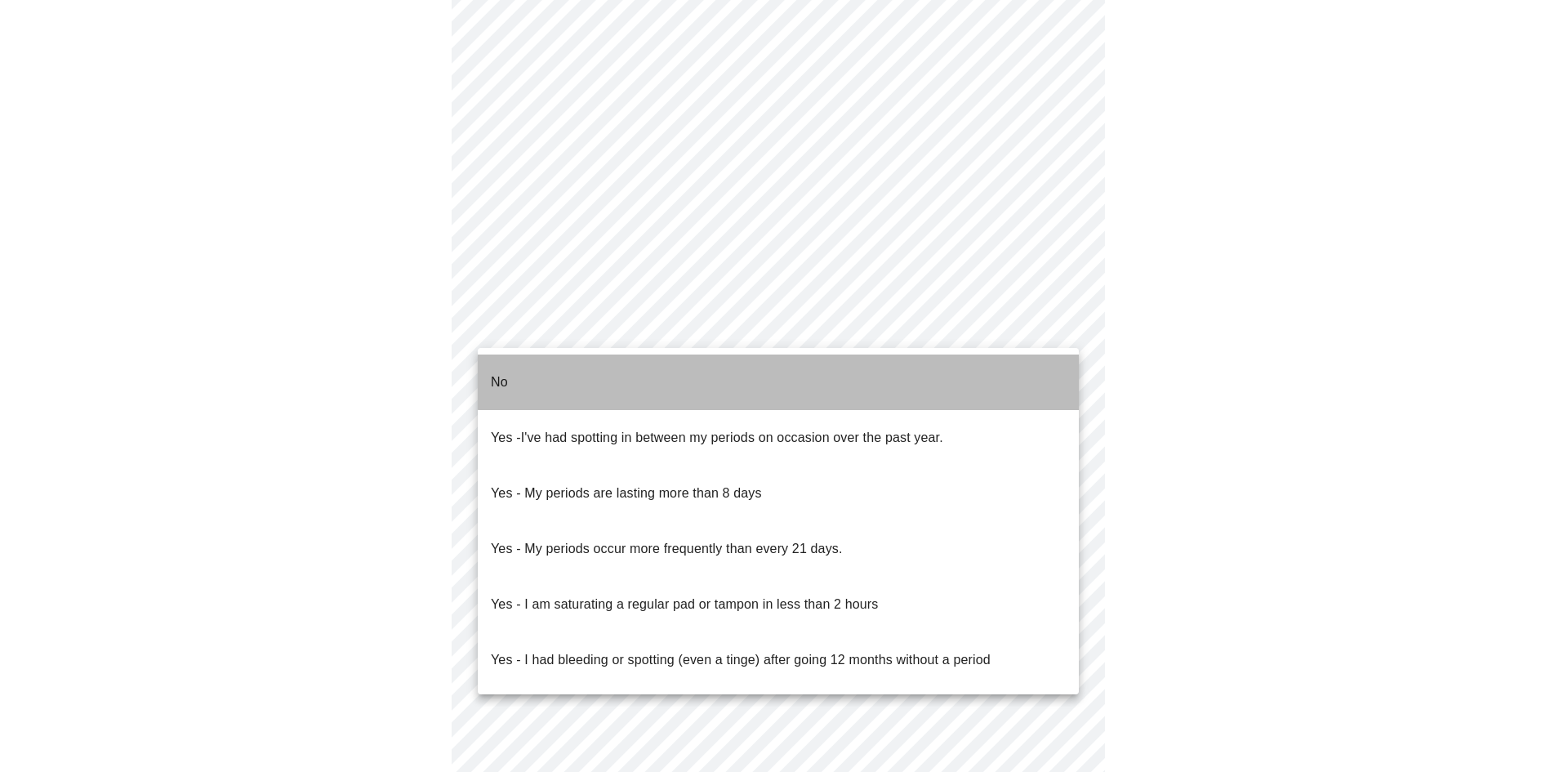
click at [839, 374] on li "No" at bounding box center [778, 382] width 601 height 55
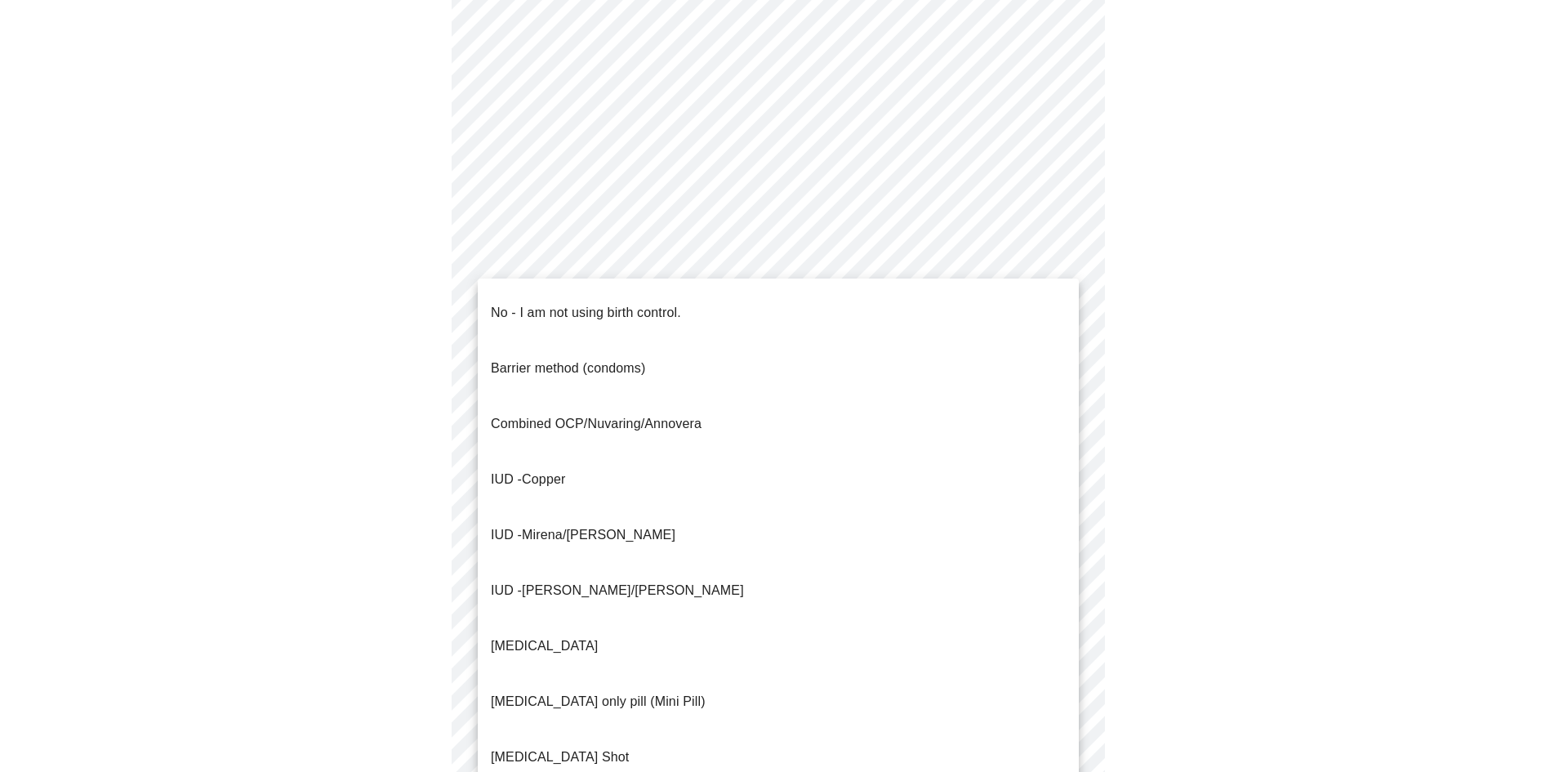
click at [805, 435] on body "MyMenopauseRx Appointments Messaging Labs Uploads Medications Community Refer a…" at bounding box center [784, 137] width 1555 height 1603
click at [816, 312] on li "No - I am not using birth control." at bounding box center [778, 313] width 601 height 55
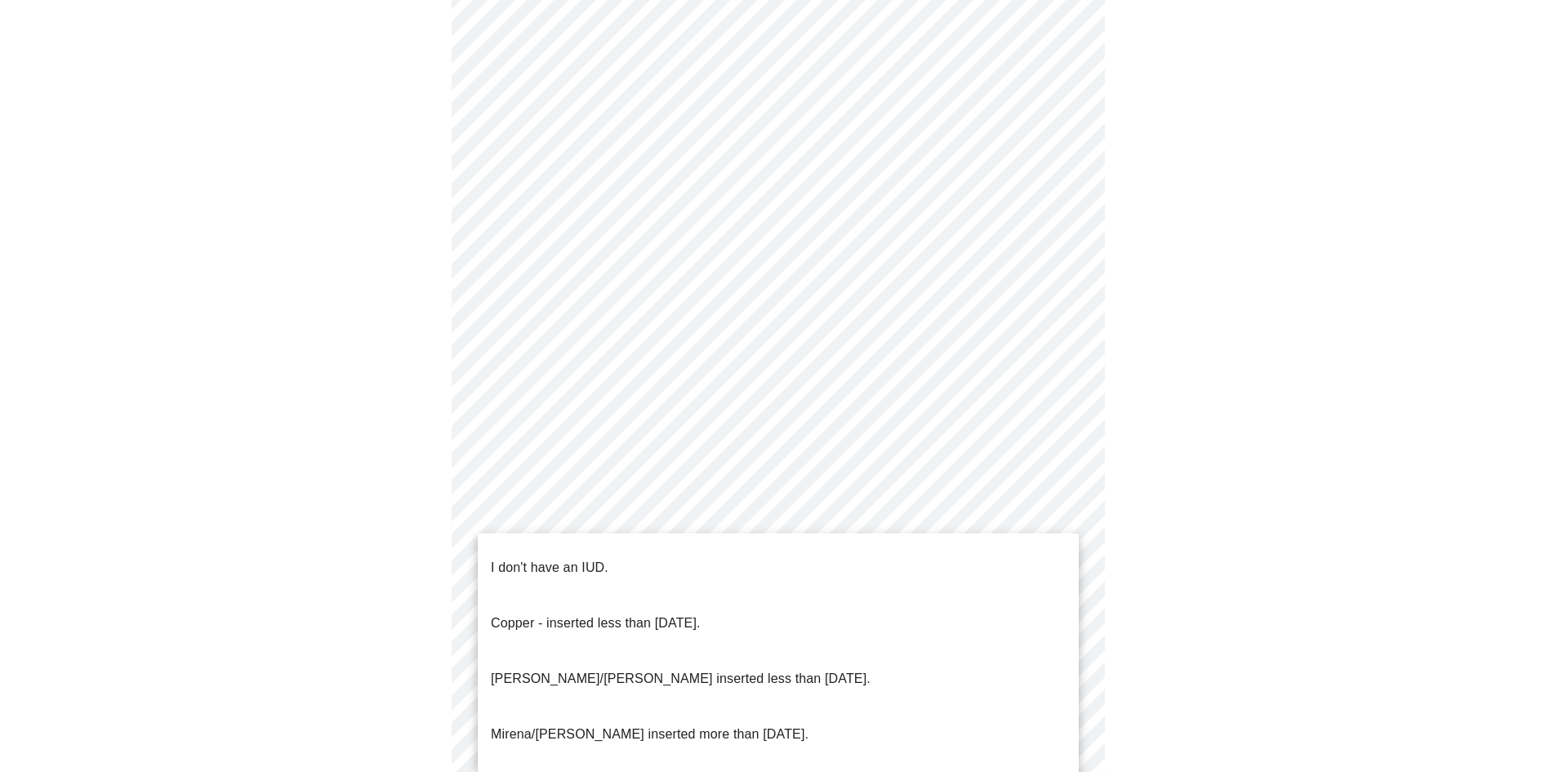
click at [716, 565] on body "MyMenopauseRx Appointments Messaging Labs Uploads Medications Community Refer a…" at bounding box center [784, 132] width 1555 height 1593
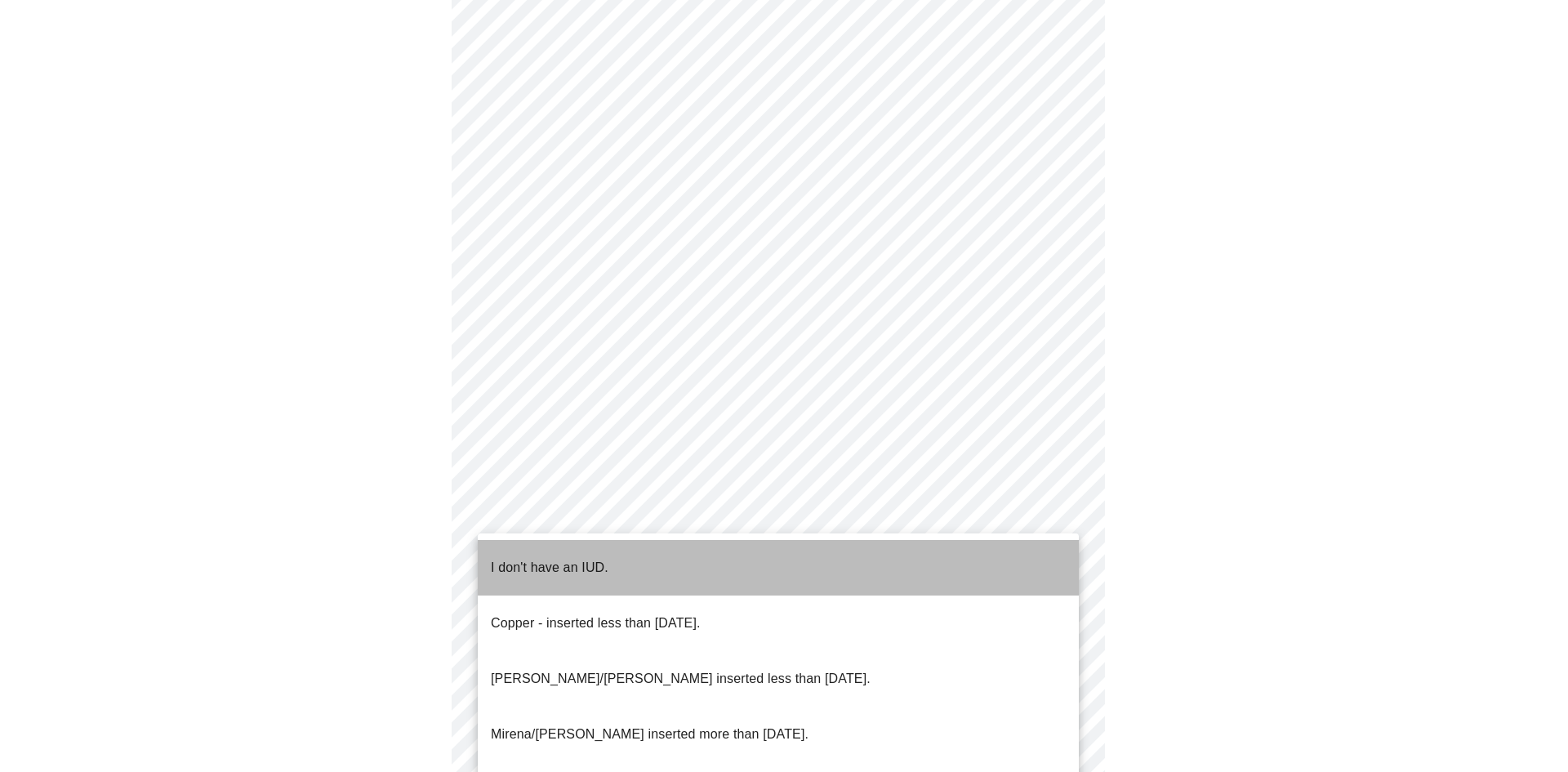
click at [704, 561] on li "I don't have an IUD." at bounding box center [778, 567] width 601 height 55
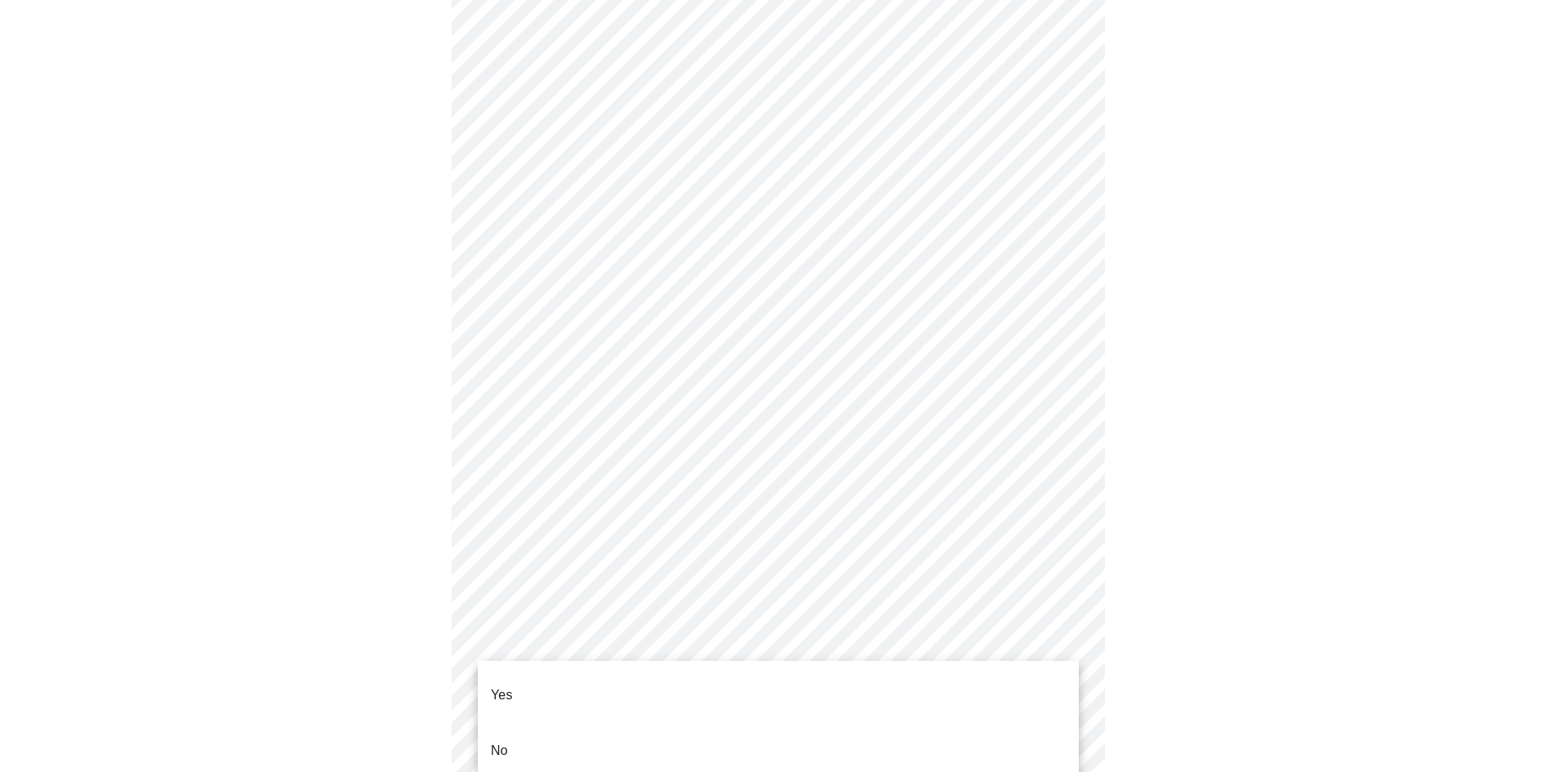
click at [749, 689] on body "MyMenopauseRx Appointments Messaging Labs Uploads Medications Community Refer a…" at bounding box center [784, 127] width 1555 height 1583
click at [675, 739] on li "No" at bounding box center [778, 751] width 601 height 55
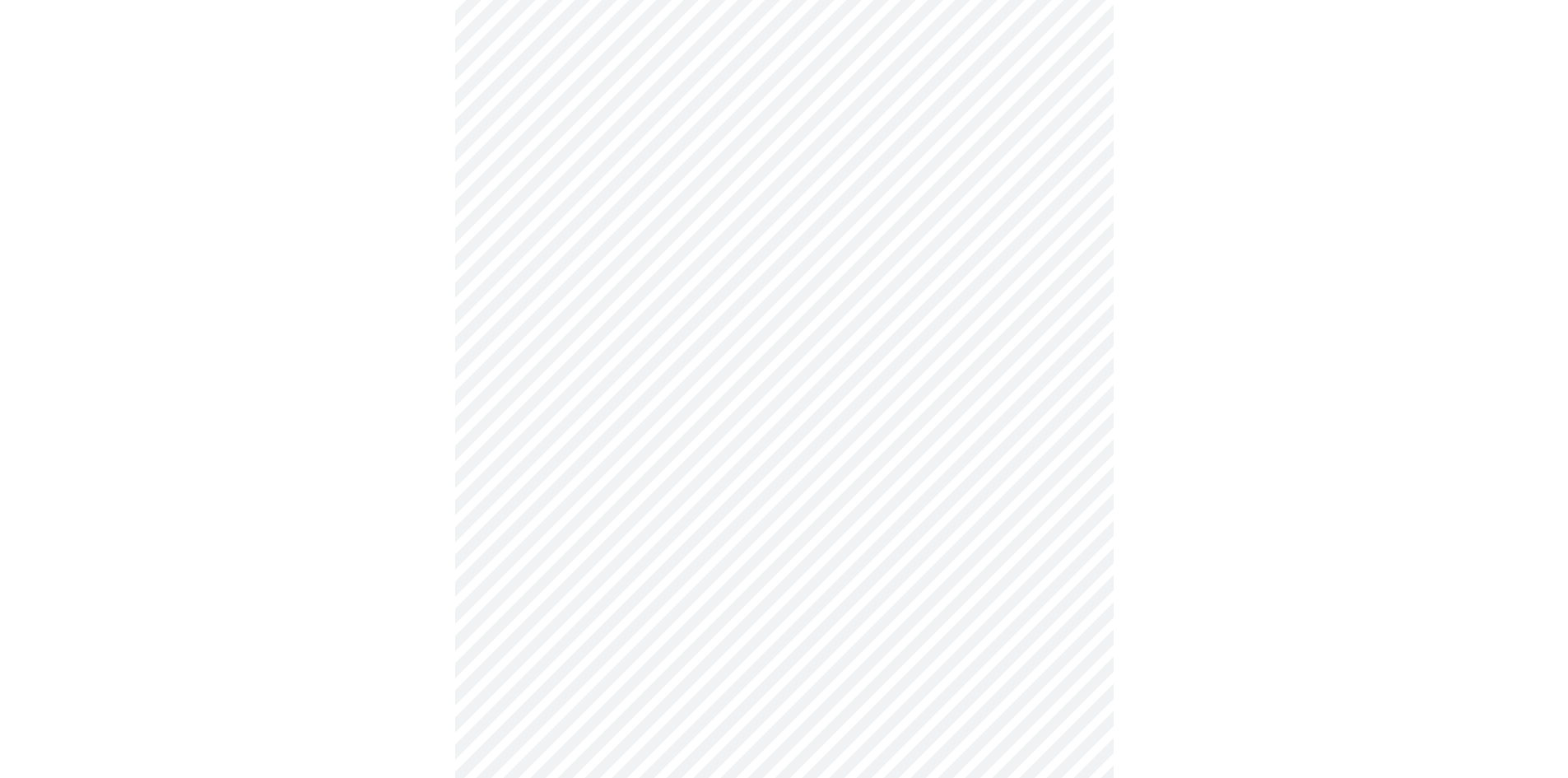
scroll to position [4241, 0]
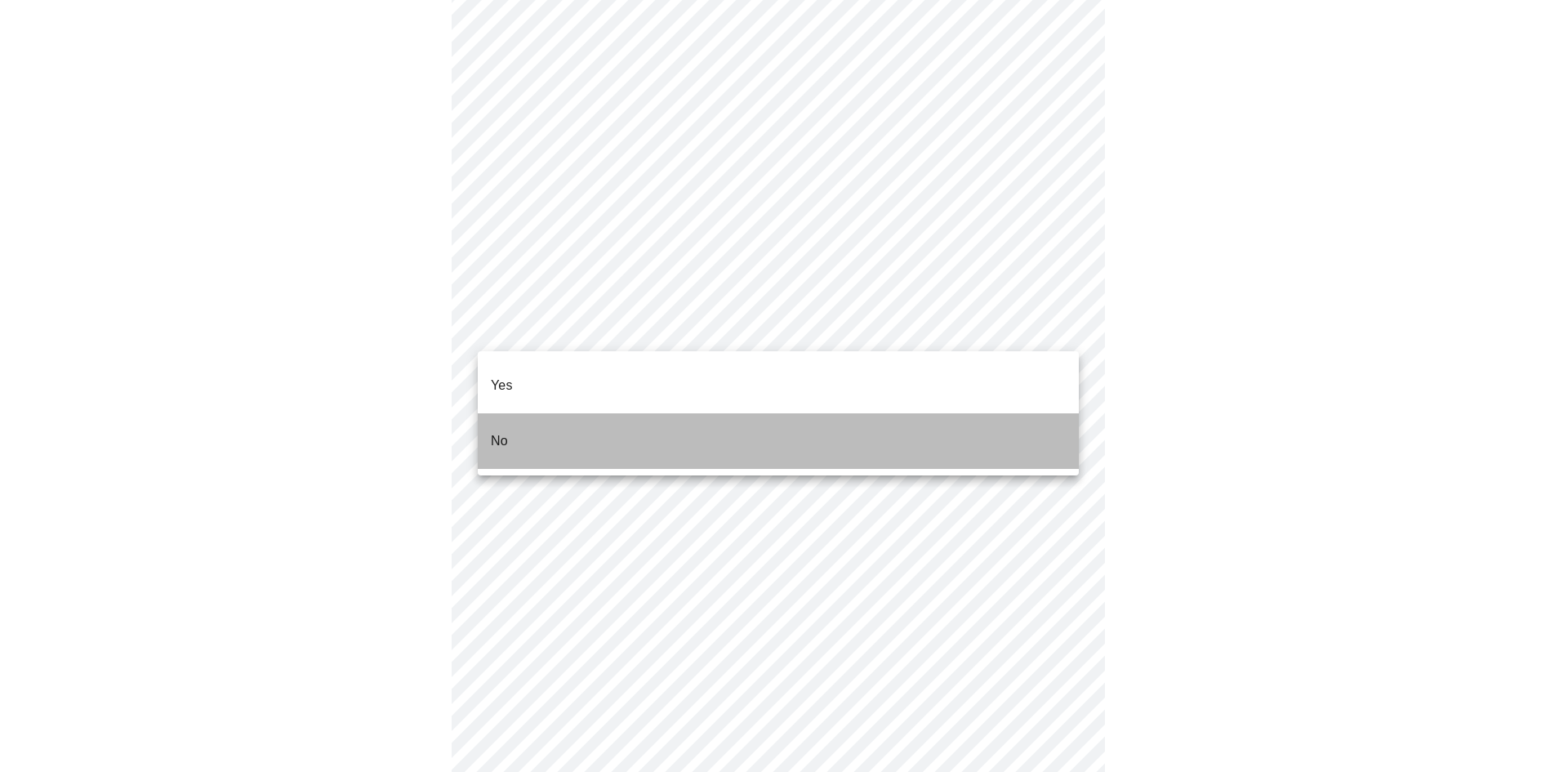
click at [837, 437] on li "No" at bounding box center [778, 441] width 601 height 55
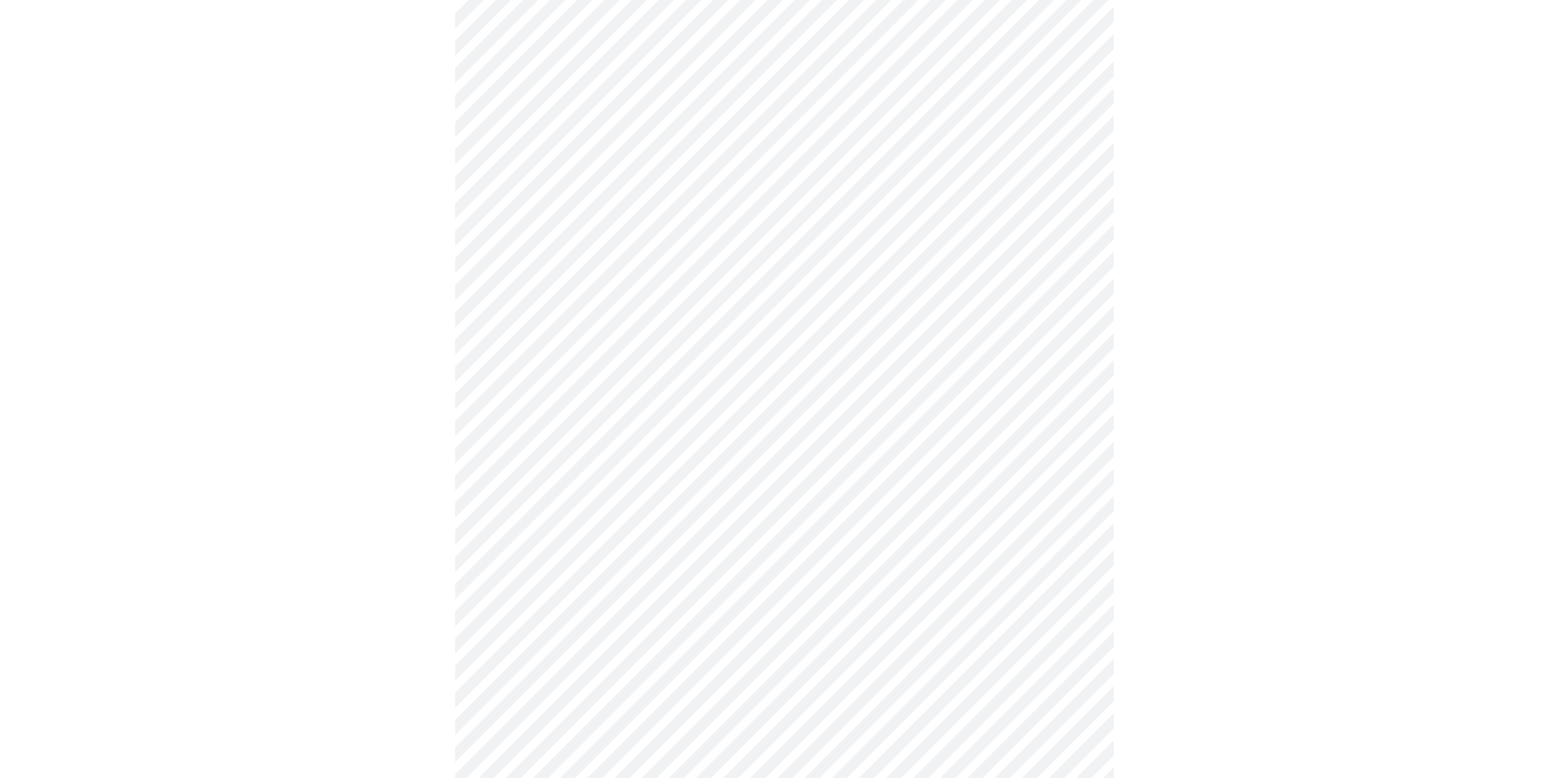
scroll to position [673, 0]
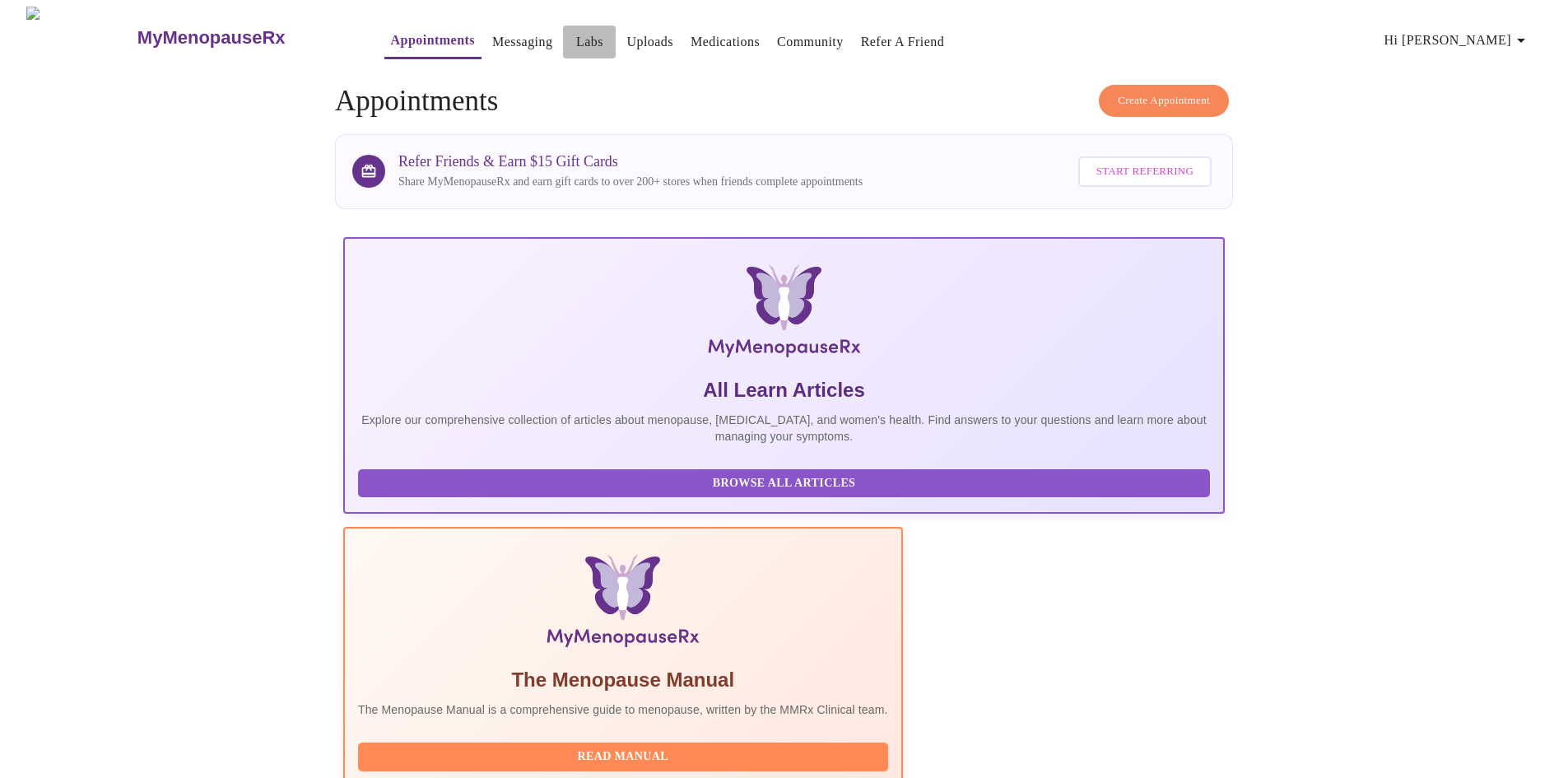
click at [570, 40] on span "Labs" at bounding box center [589, 42] width 40 height 23
click at [576, 33] on link "Labs" at bounding box center [589, 42] width 27 height 23
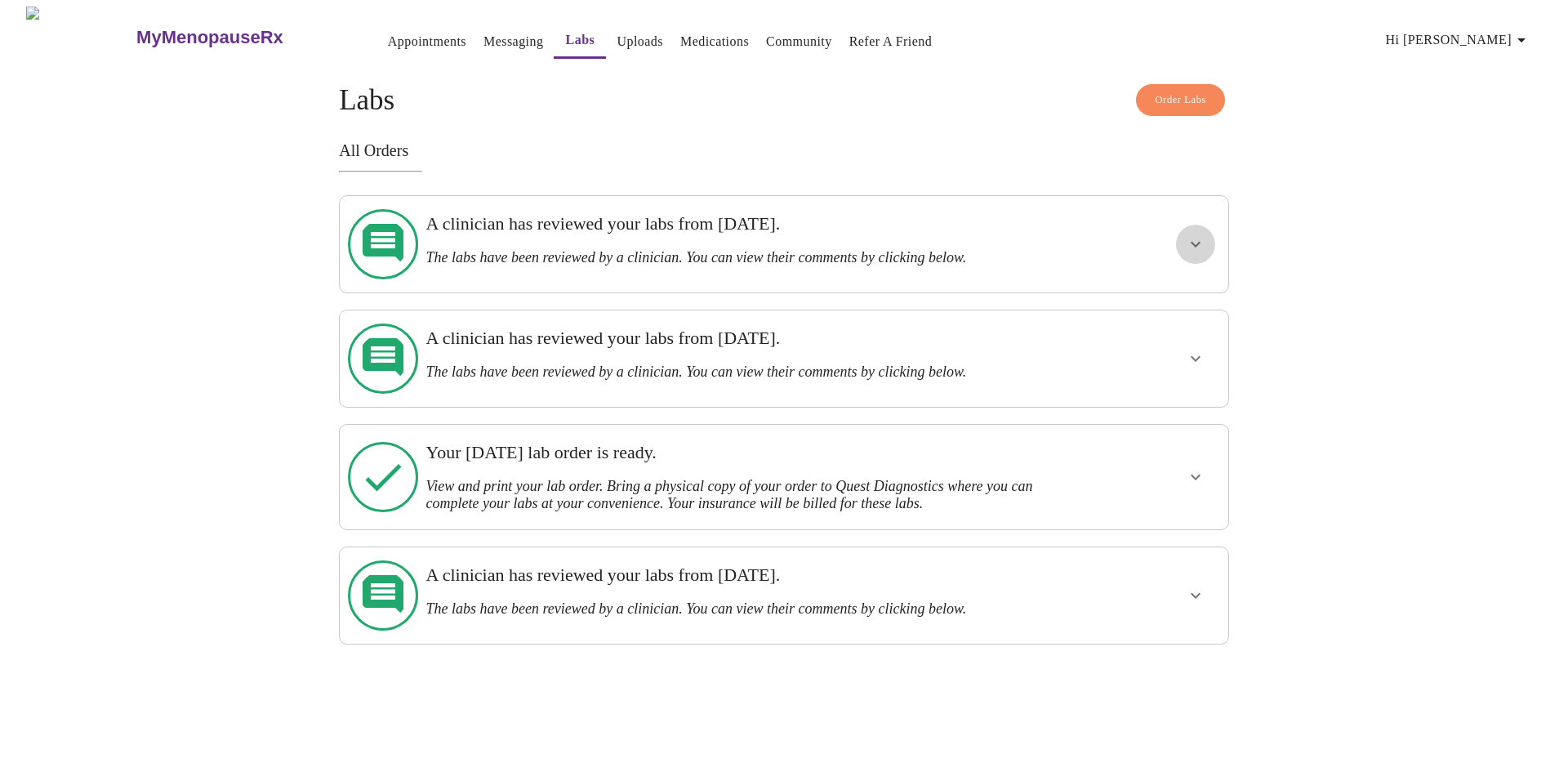
click at [1200, 239] on icon "show more" at bounding box center [1195, 243] width 19 height 19
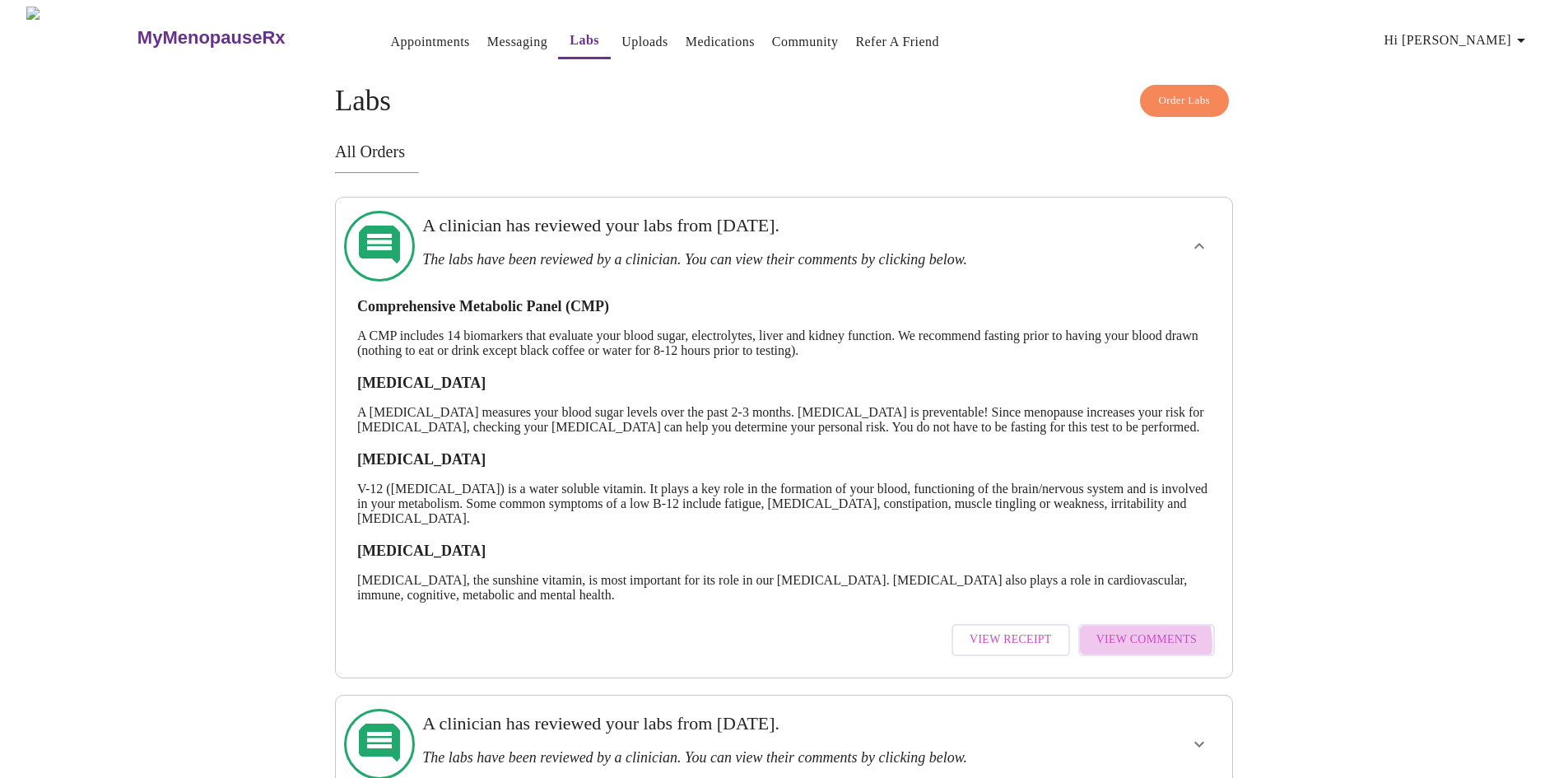
click at [1127, 651] on span "View Comments" at bounding box center [1147, 640] width 100 height 20
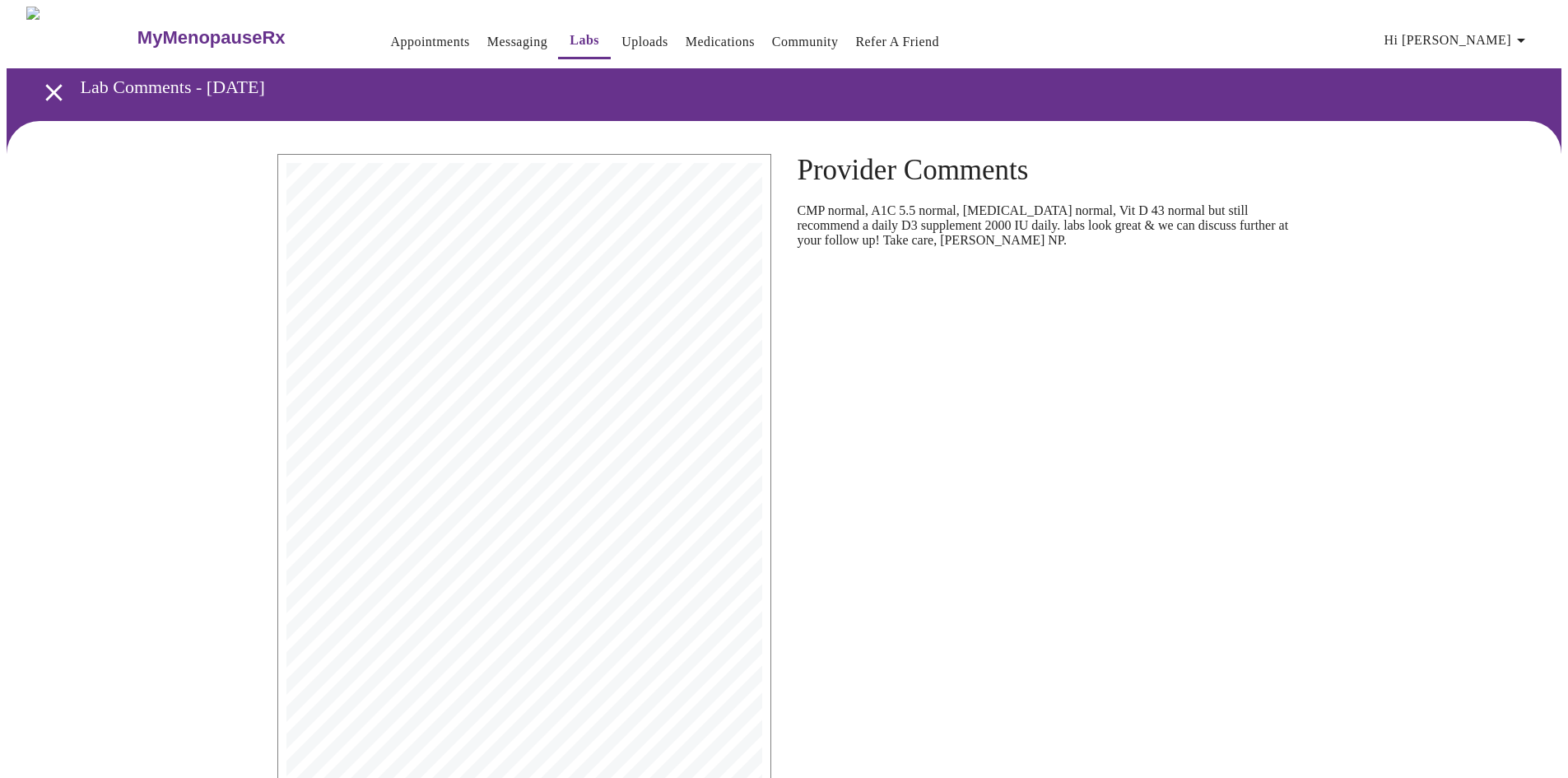
click at [1127, 655] on div "Provider Comments CMP normal, A1C 5.5 normal, [MEDICAL_DATA] normal, Vit D 43 n…" at bounding box center [1045, 519] width 520 height 757
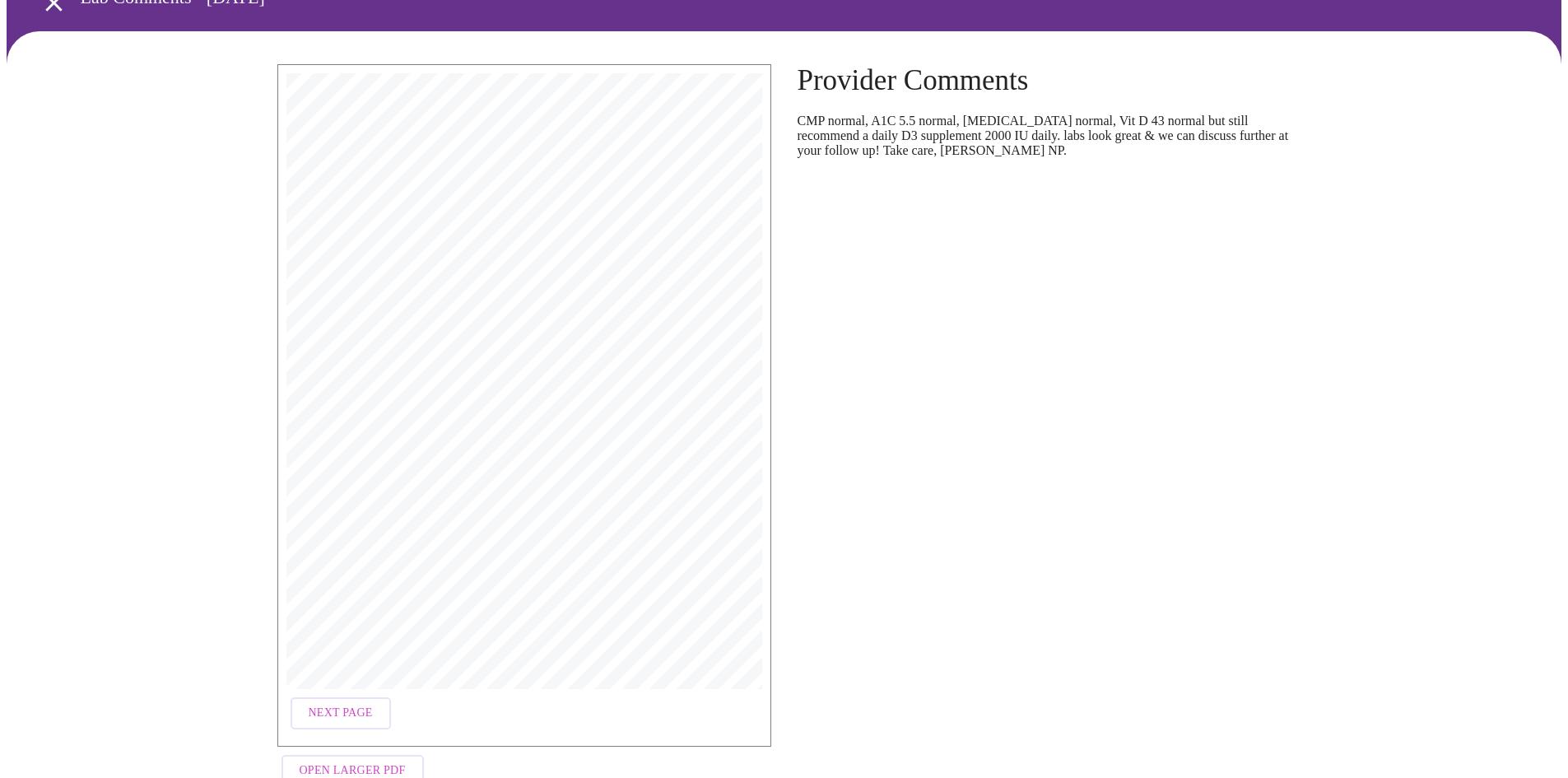
scroll to position [91, 0]
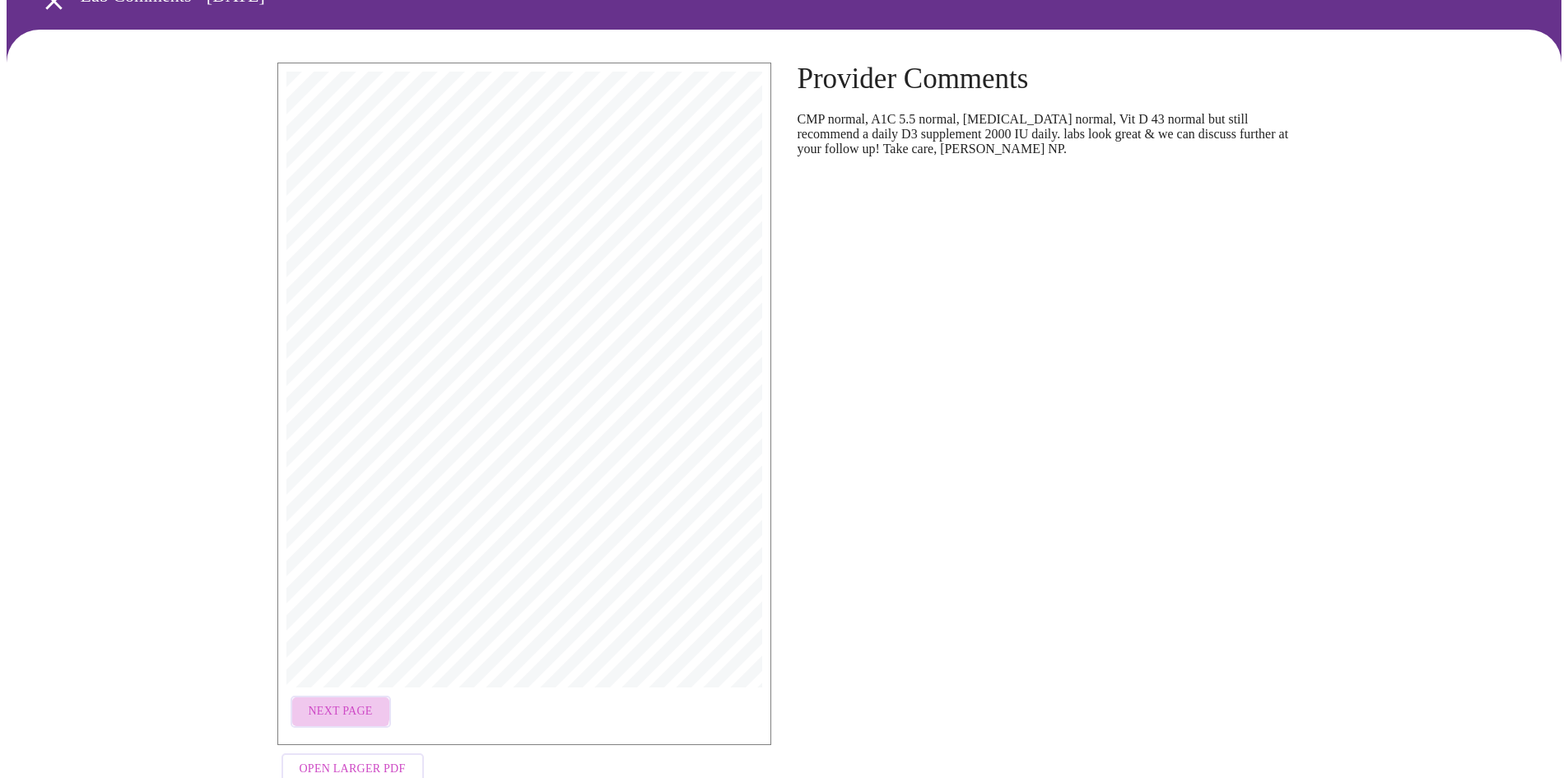
click at [329, 703] on span "Next Page" at bounding box center [340, 712] width 64 height 20
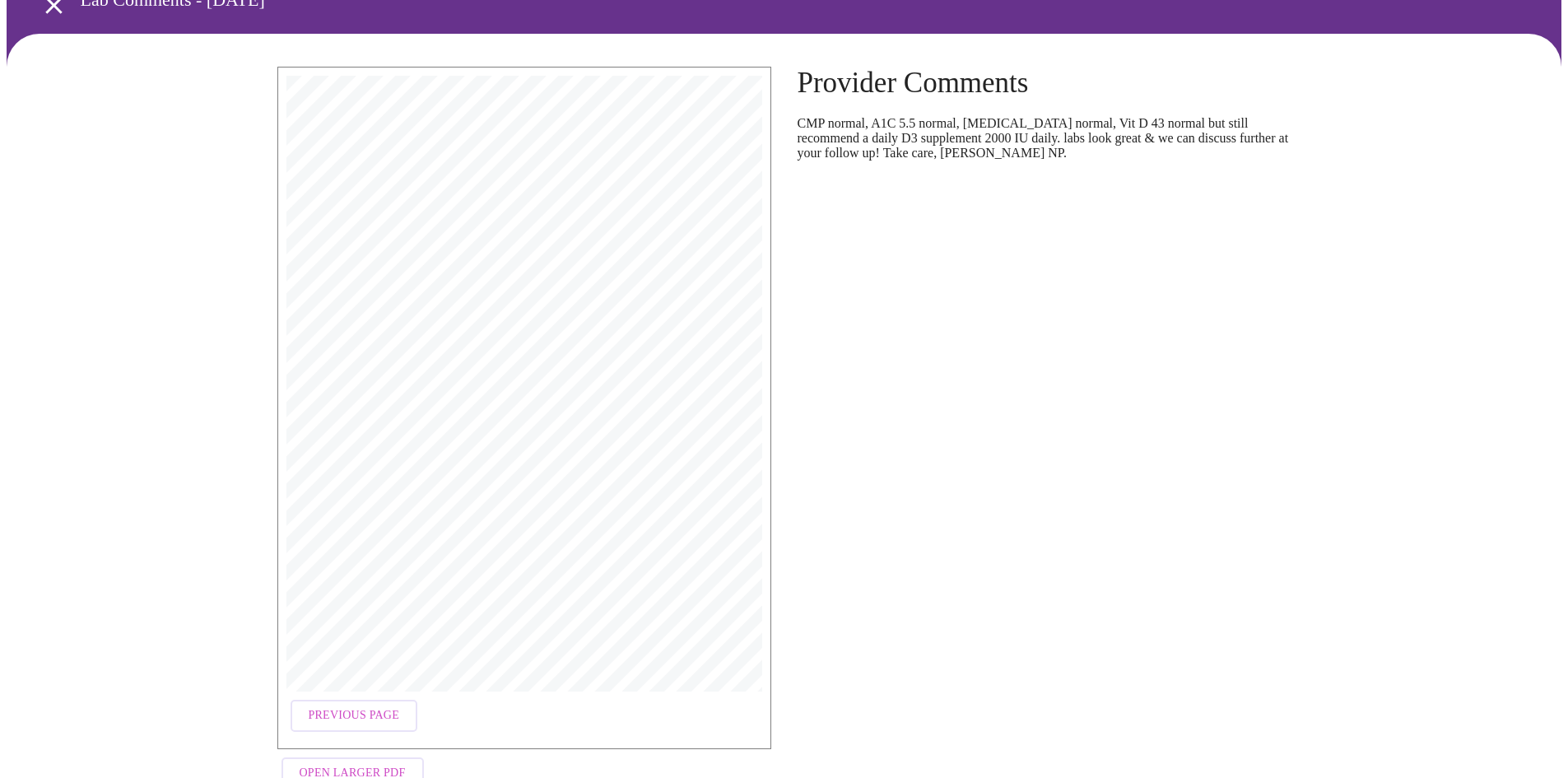
scroll to position [86, 0]
click at [375, 706] on span "Previous Page" at bounding box center [353, 717] width 90 height 20
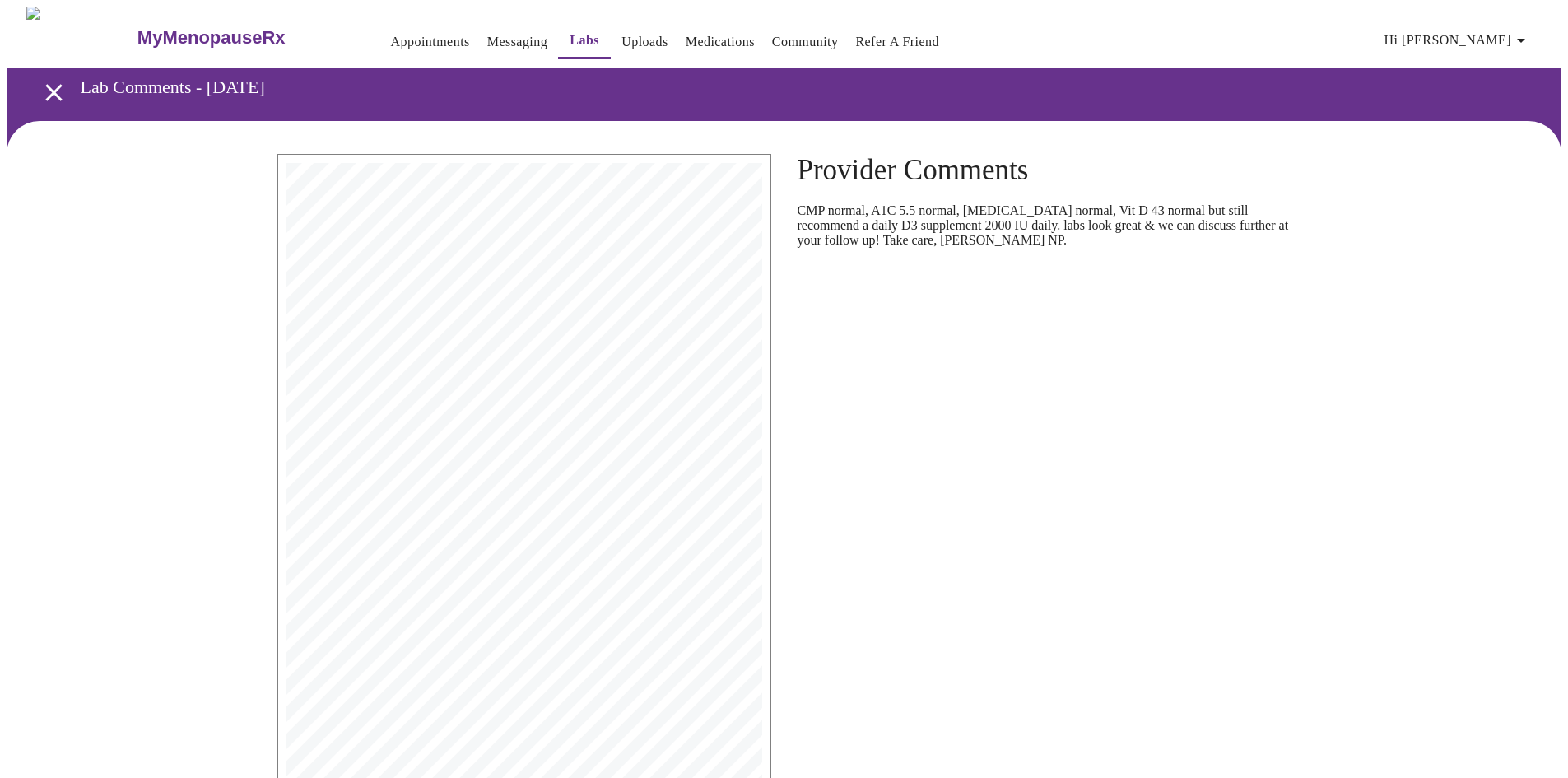
click at [391, 31] on link "Appointments" at bounding box center [430, 42] width 79 height 23
